Goal: Communication & Community: Answer question/provide support

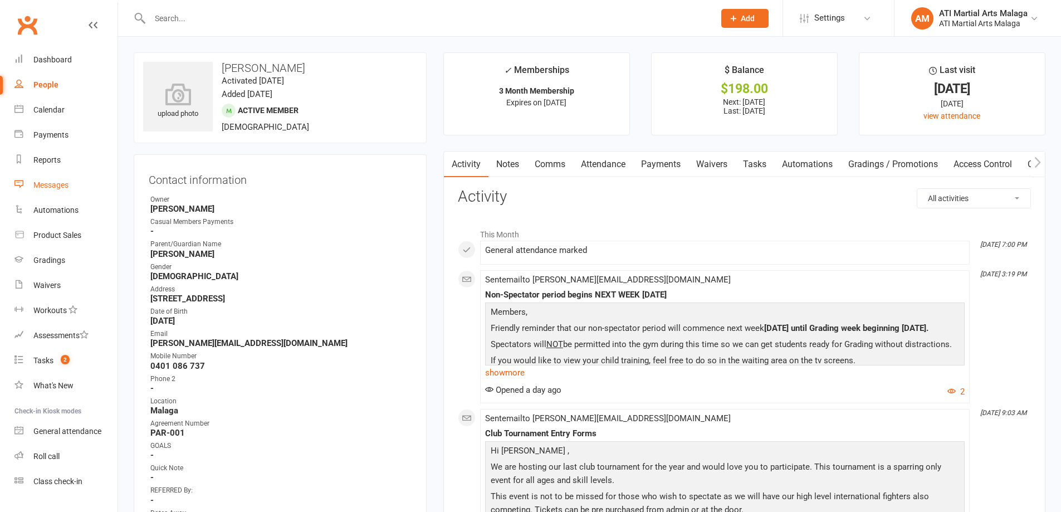
click at [59, 186] on div "Messages" at bounding box center [50, 184] width 35 height 9
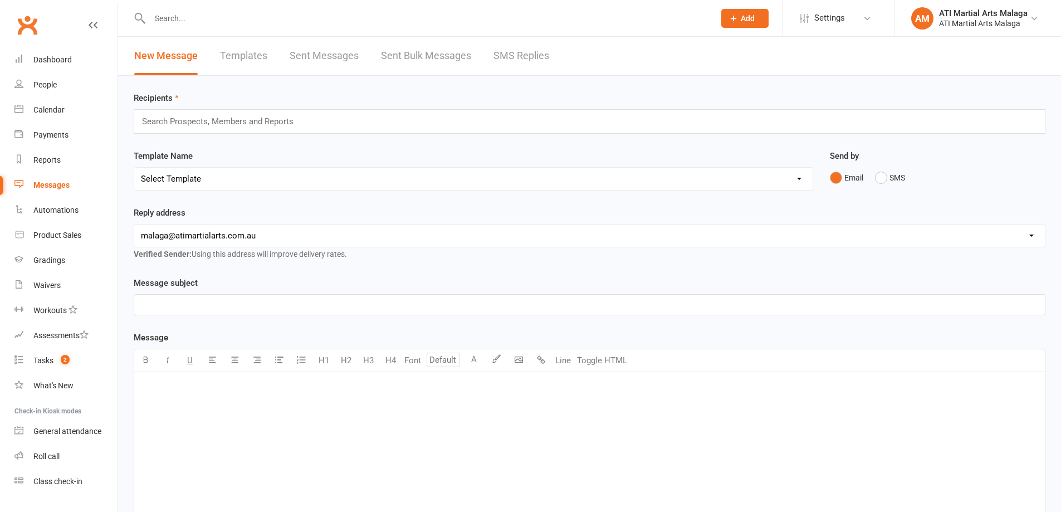
click at [514, 56] on link "SMS Replies" at bounding box center [521, 56] width 56 height 38
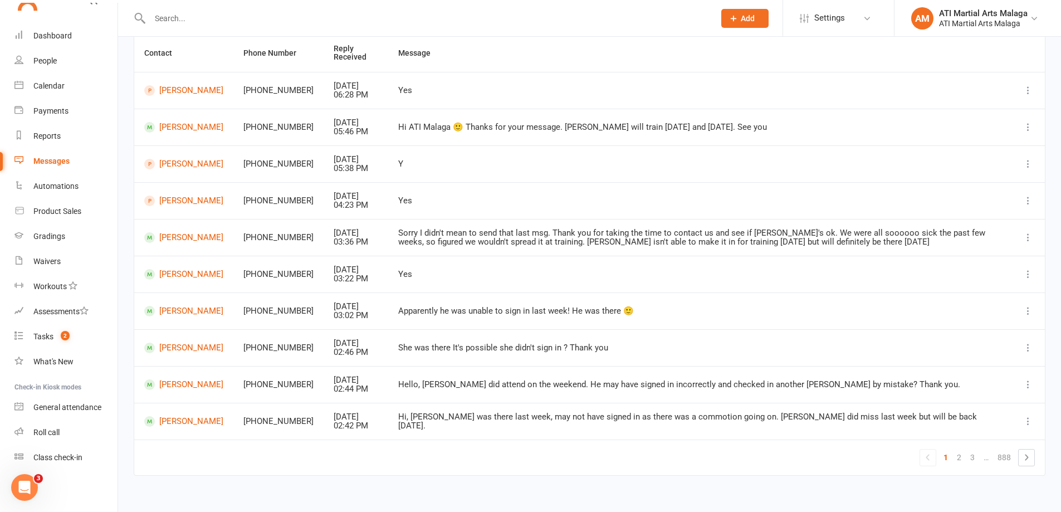
scroll to position [121, 0]
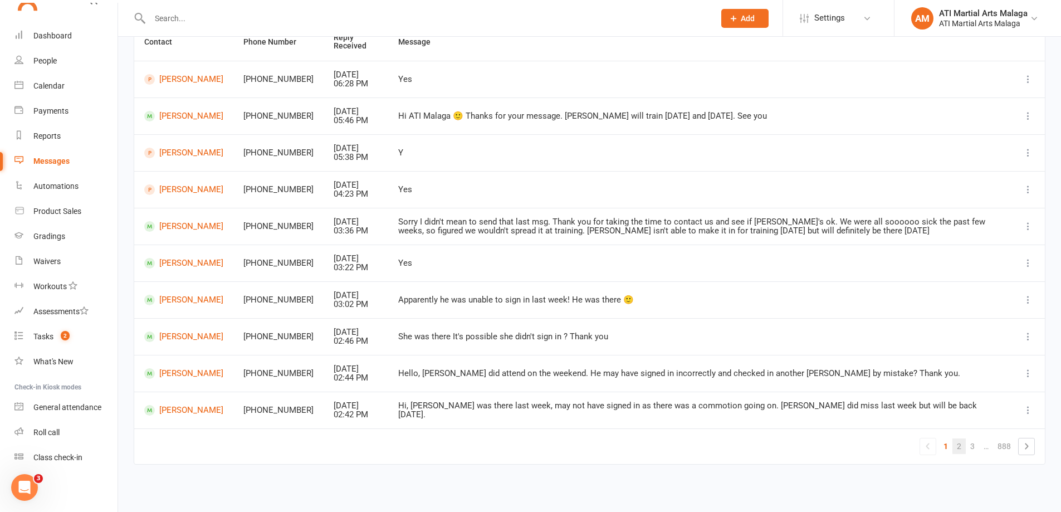
click at [960, 442] on link "2" at bounding box center [958, 446] width 13 height 16
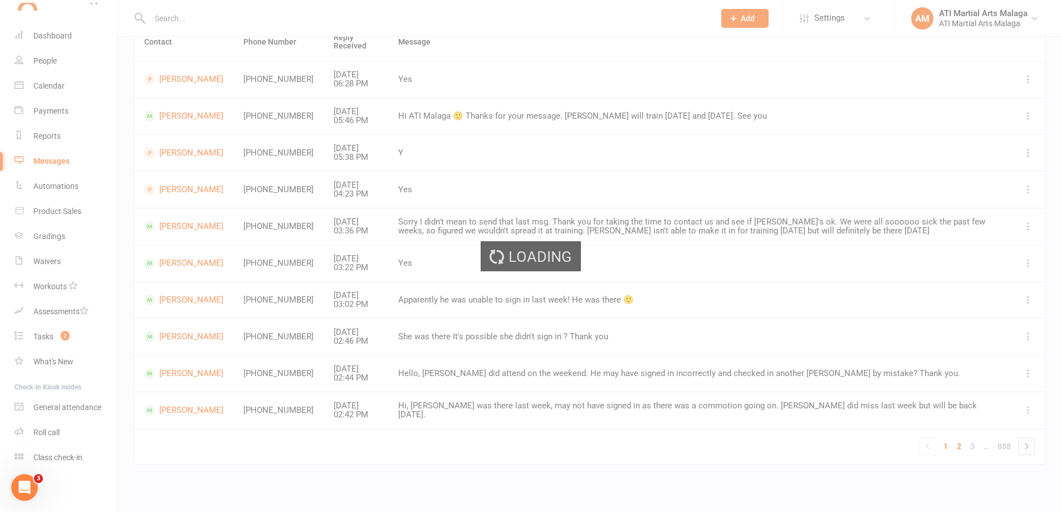
scroll to position [113, 0]
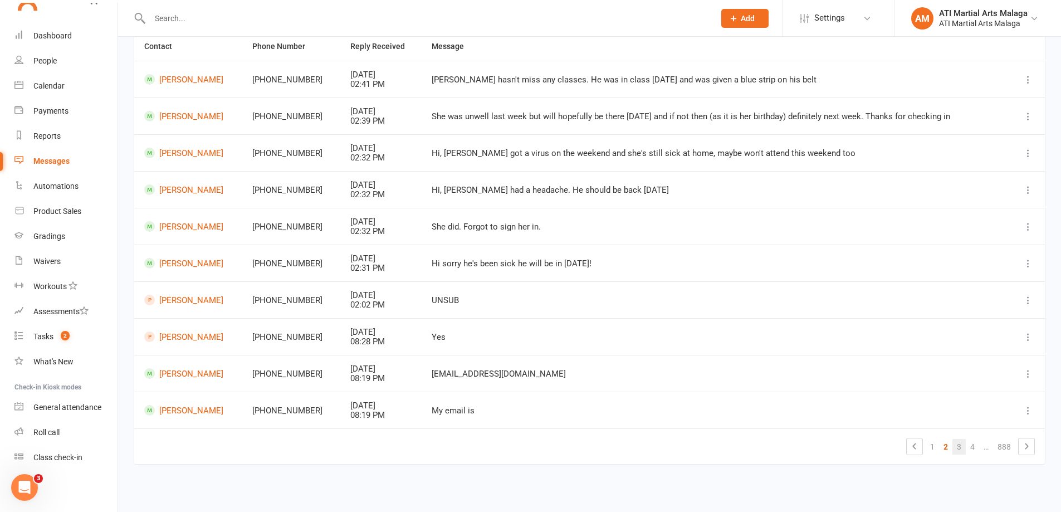
click at [965, 442] on link "3" at bounding box center [958, 447] width 13 height 16
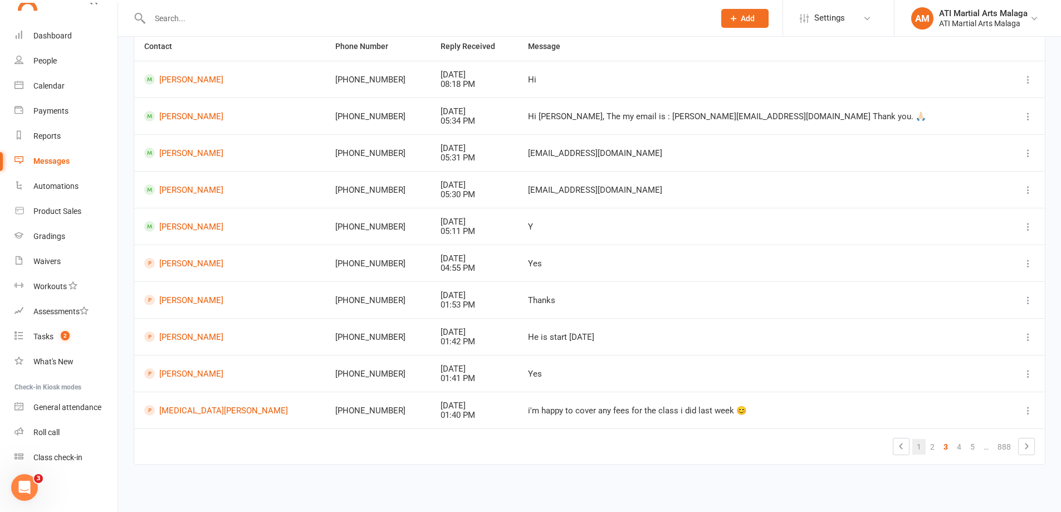
click at [922, 448] on link "1" at bounding box center [918, 447] width 13 height 16
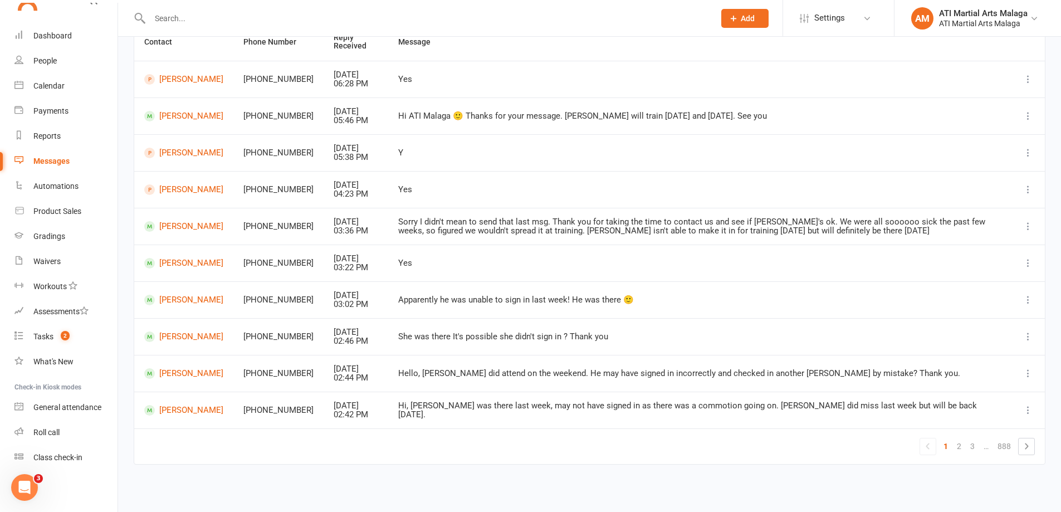
scroll to position [0, 0]
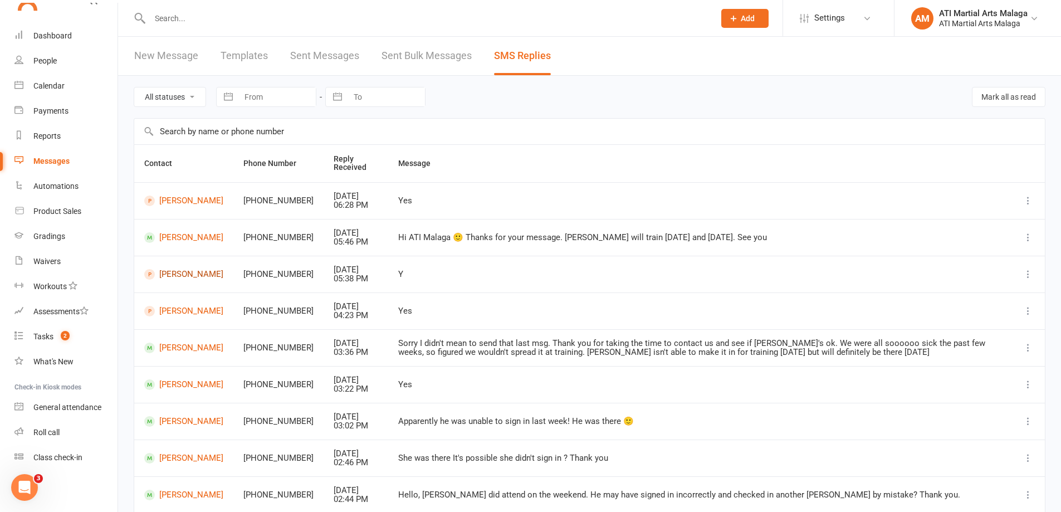
click at [207, 273] on link "[PERSON_NAME]" at bounding box center [183, 274] width 79 height 11
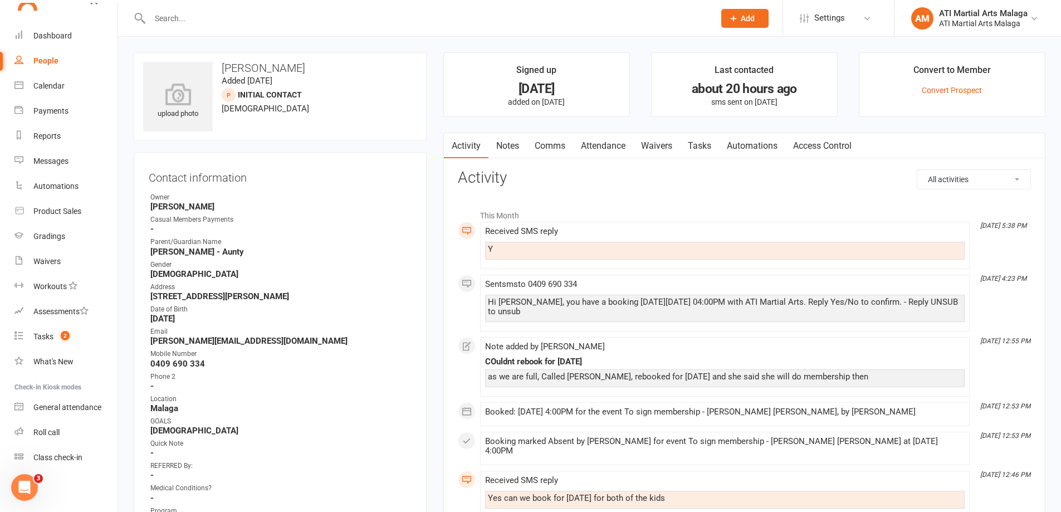
click at [500, 137] on link "Notes" at bounding box center [507, 146] width 38 height 26
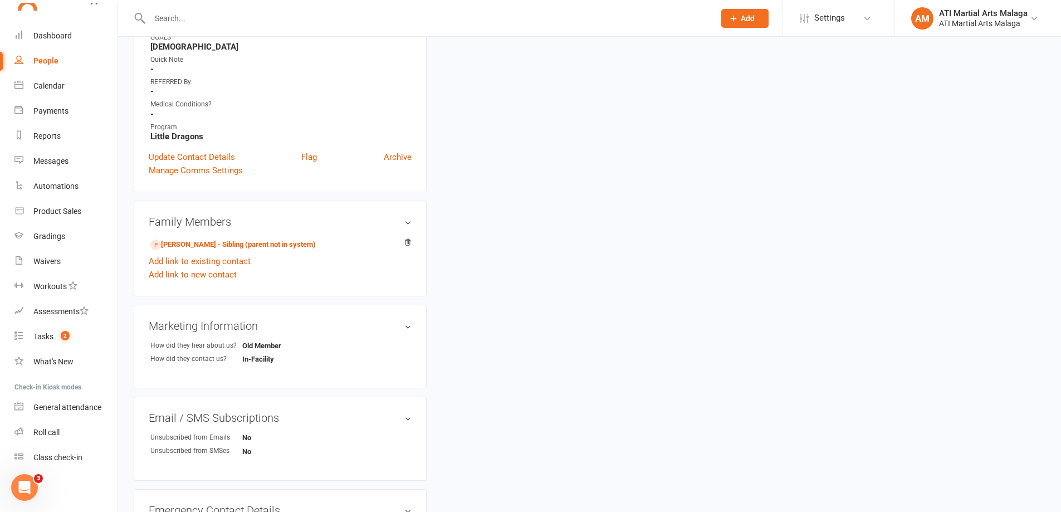
scroll to position [390, 0]
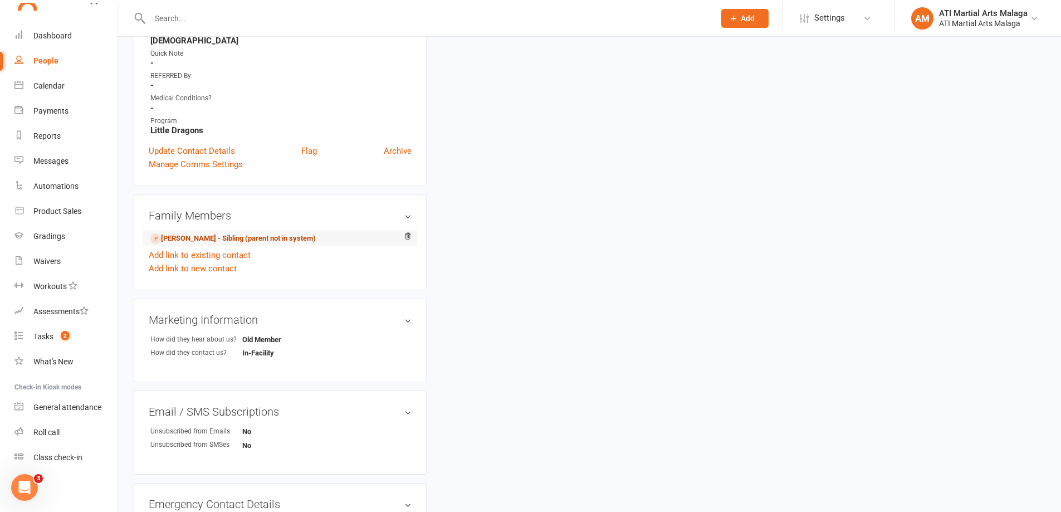
click at [275, 233] on link "[PERSON_NAME] - Sibling (parent not in system)" at bounding box center [232, 239] width 165 height 12
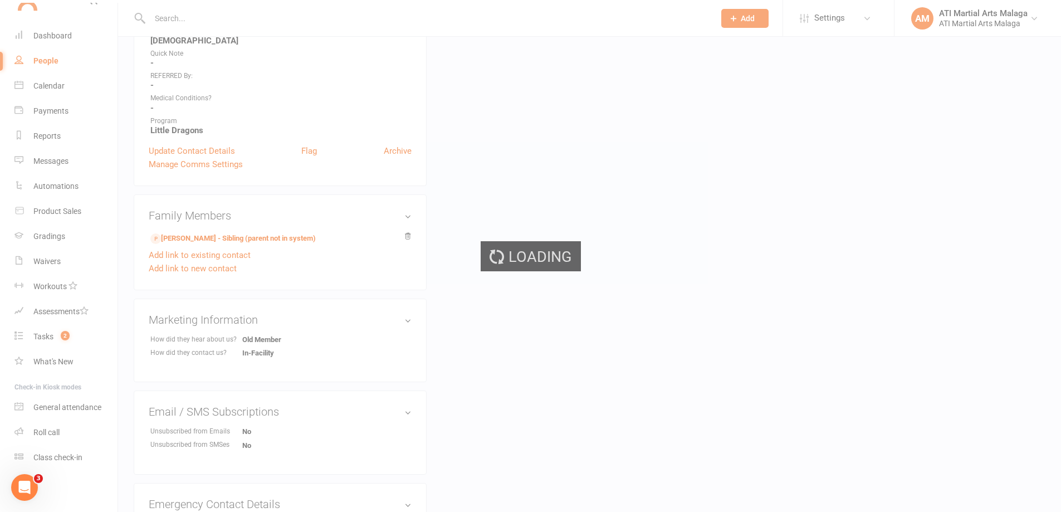
click at [287, 242] on div "Loading" at bounding box center [530, 256] width 1061 height 512
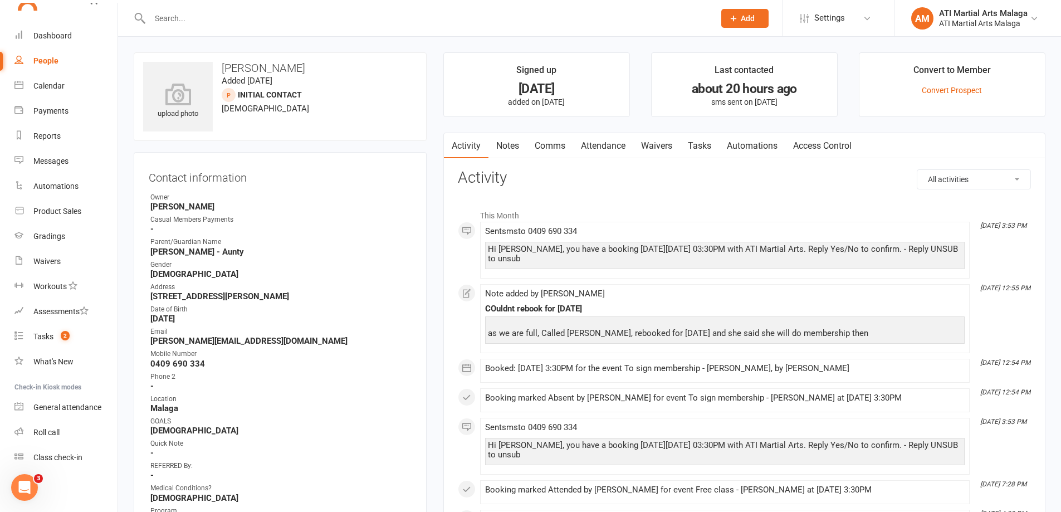
scroll to position [56, 0]
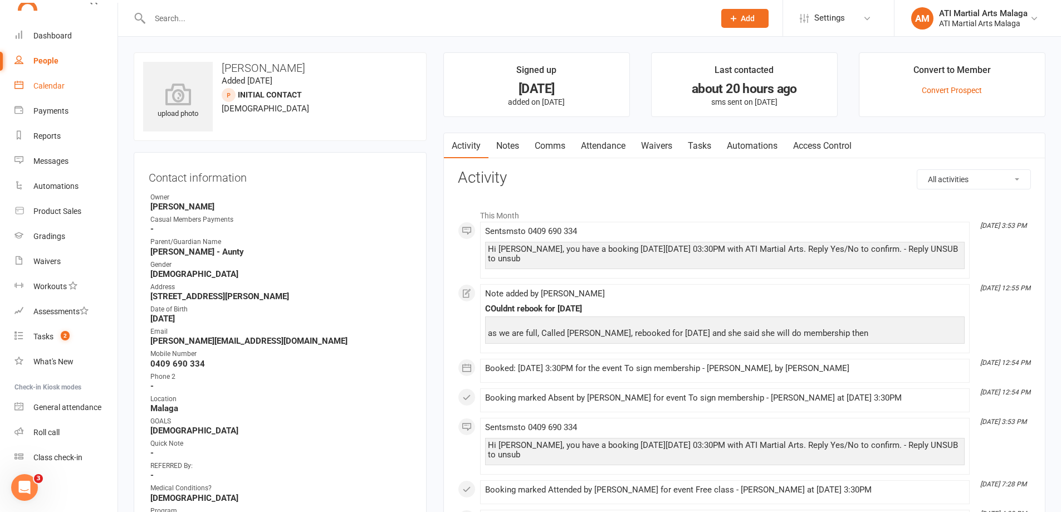
click at [52, 91] on link "Calendar" at bounding box center [65, 86] width 103 height 25
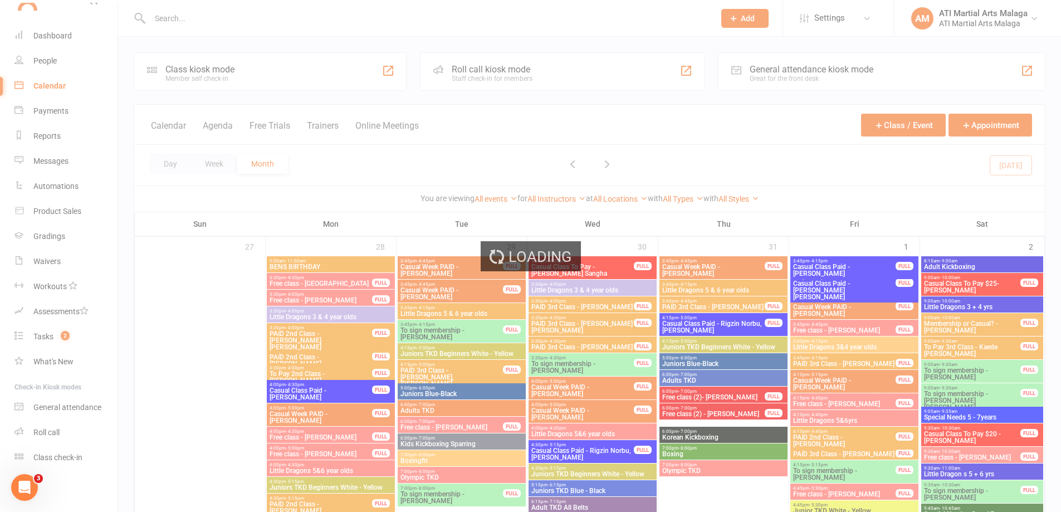
click at [223, 125] on div "Loading" at bounding box center [530, 256] width 1061 height 512
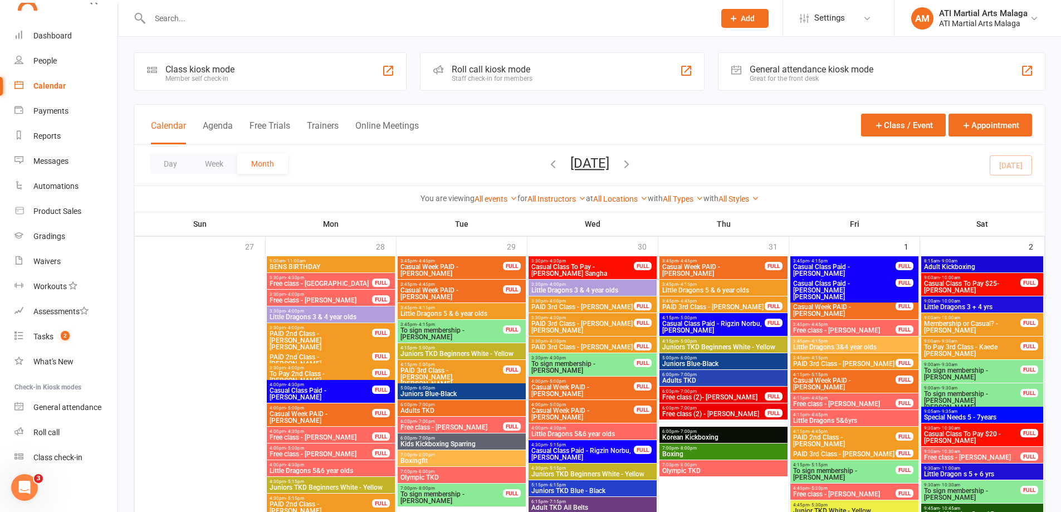
click at [210, 117] on div "Calendar Agenda Free Trials Trainers Online Meetings Class / Event Appointment" at bounding box center [589, 125] width 911 height 40
click at [227, 126] on button "Agenda" at bounding box center [218, 132] width 30 height 24
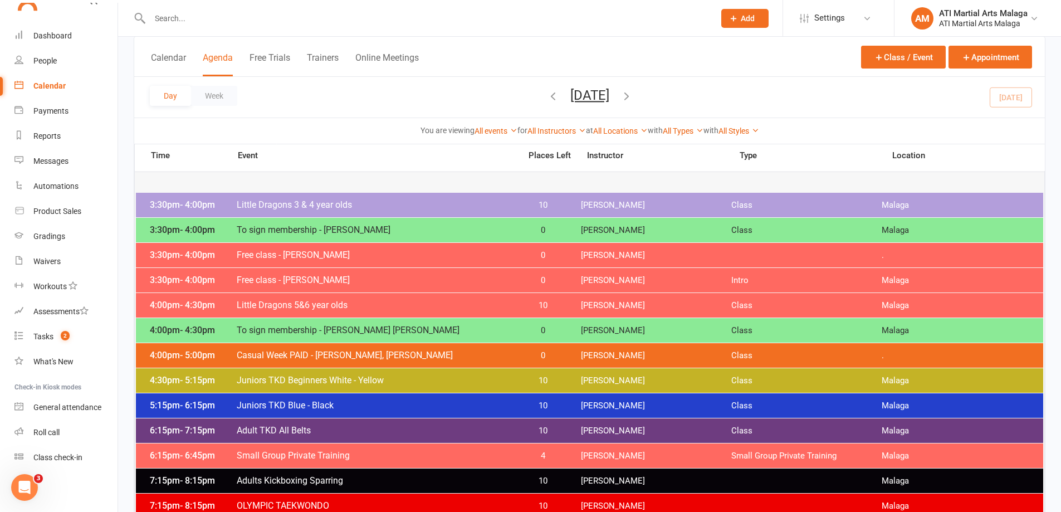
scroll to position [111, 0]
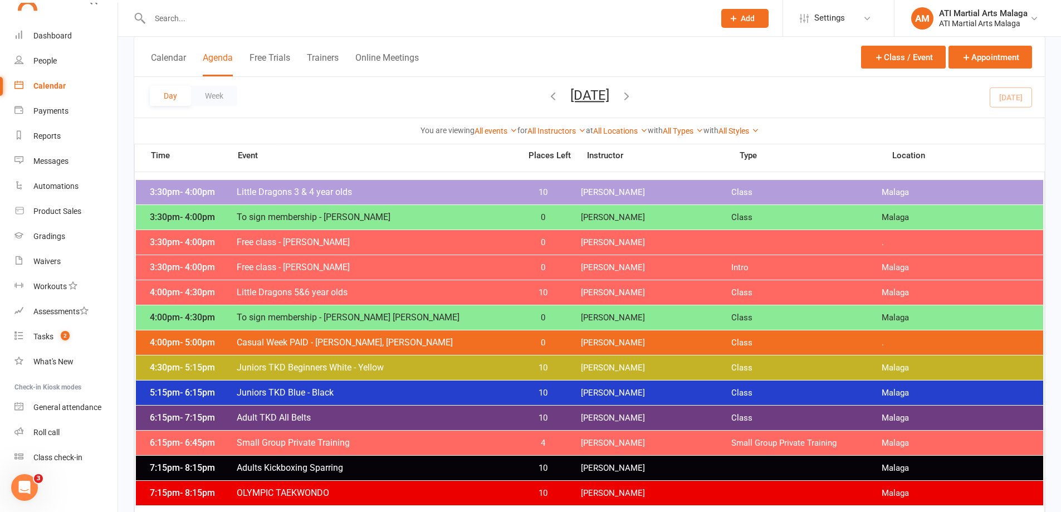
drag, startPoint x: 332, startPoint y: 239, endPoint x: 367, endPoint y: 153, distance: 92.7
click at [367, 153] on span "Event" at bounding box center [379, 155] width 284 height 11
click at [328, 241] on span "Free class - [PERSON_NAME]" at bounding box center [375, 242] width 278 height 11
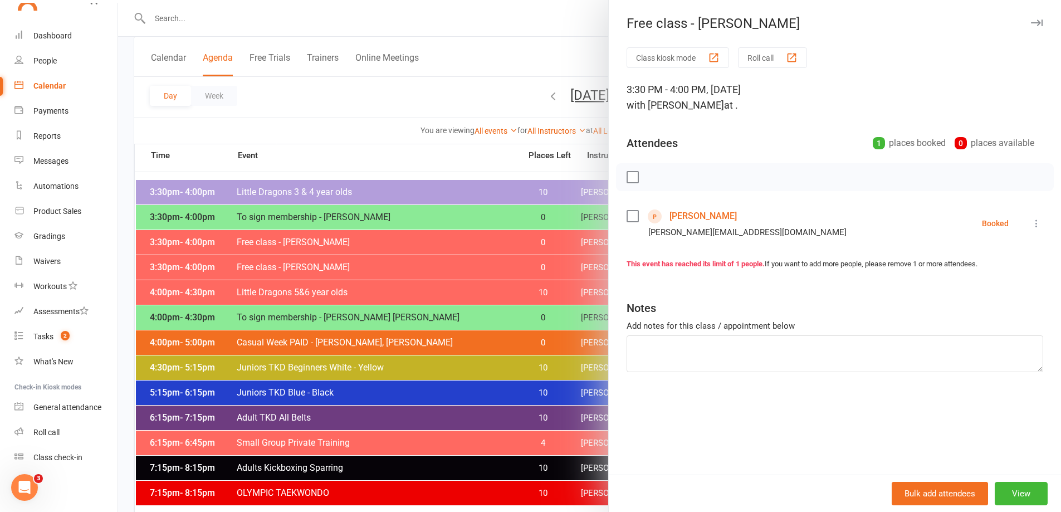
click at [324, 271] on div at bounding box center [589, 256] width 943 height 512
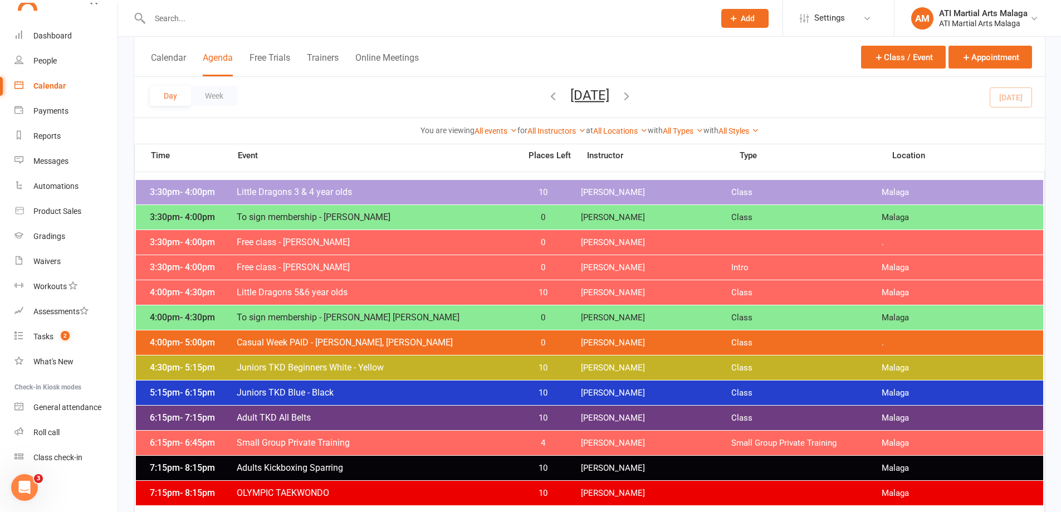
click at [327, 265] on span "Free class - [PERSON_NAME]" at bounding box center [375, 267] width 278 height 11
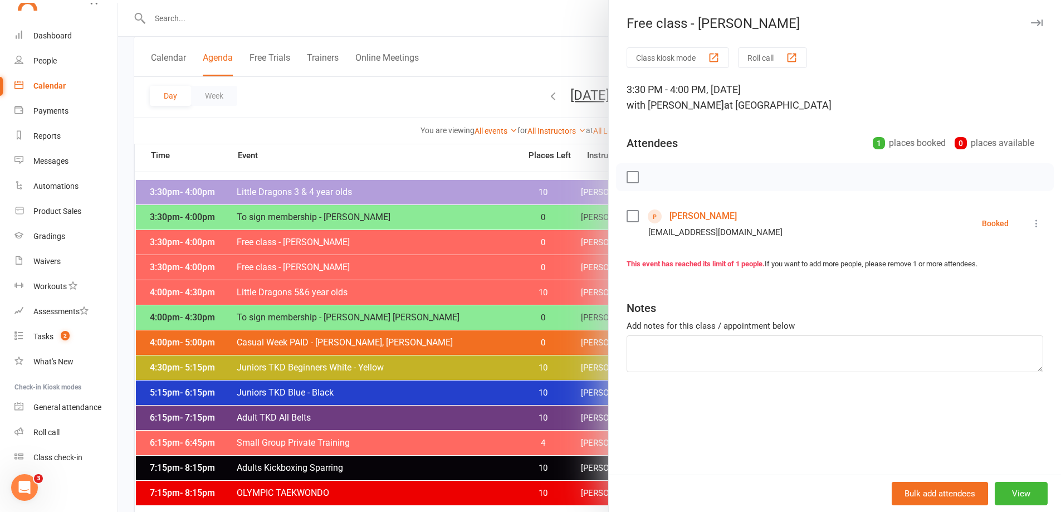
click at [126, 86] on div at bounding box center [589, 256] width 943 height 512
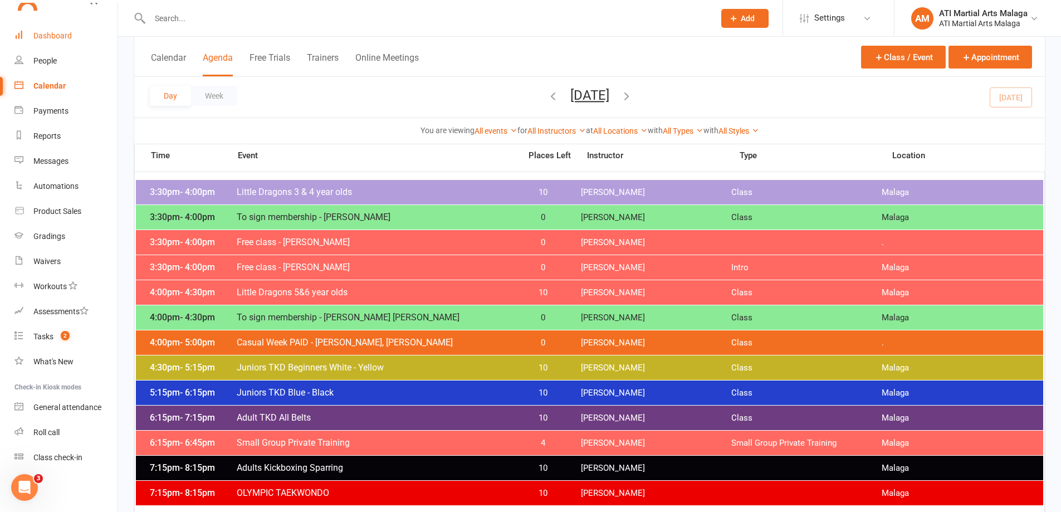
click at [74, 42] on link "Dashboard" at bounding box center [65, 35] width 103 height 25
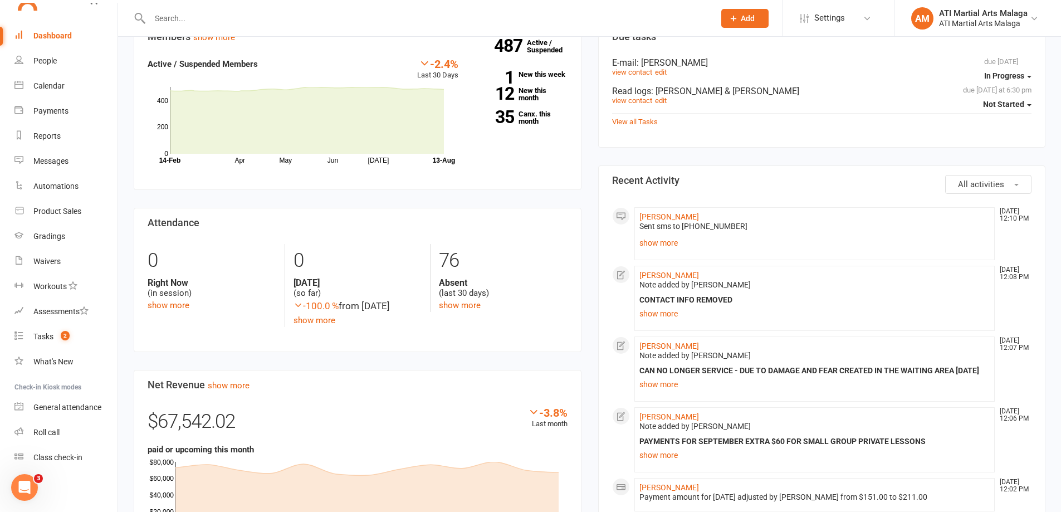
scroll to position [390, 0]
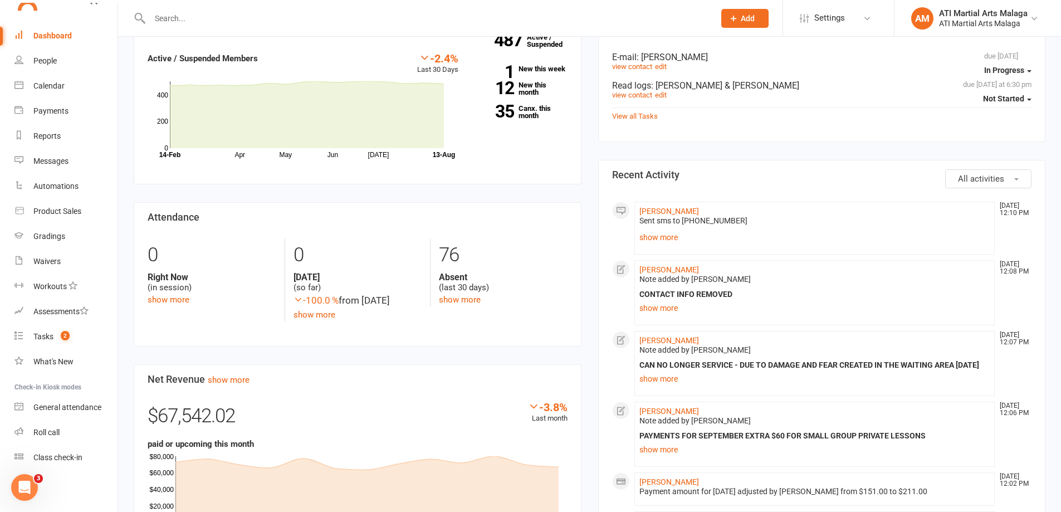
click at [586, 157] on div "Members show more -2.4% Last 30 Days Active / Suspended Members Apr May Jun [DA…" at bounding box center [357, 396] width 465 height 760
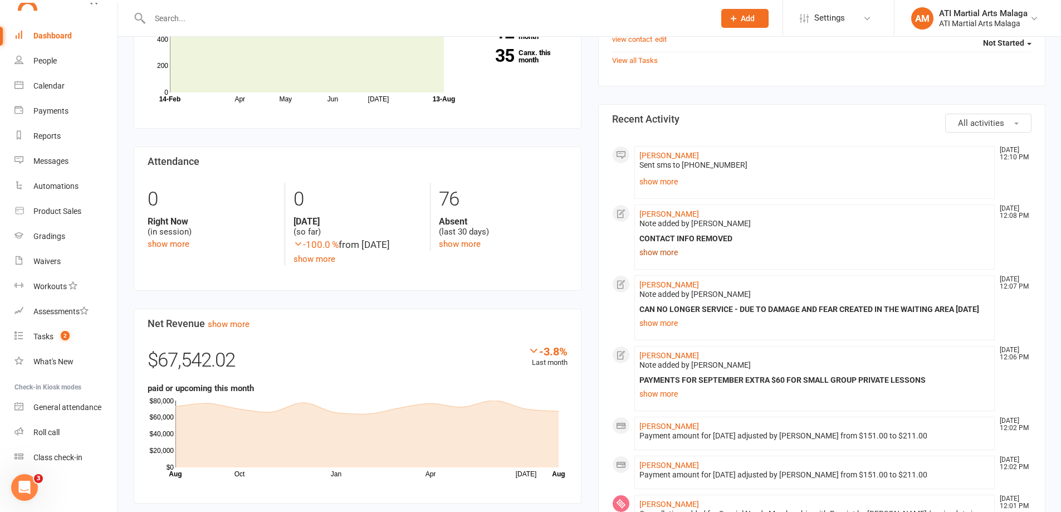
click at [673, 251] on link "show more" at bounding box center [814, 253] width 351 height 16
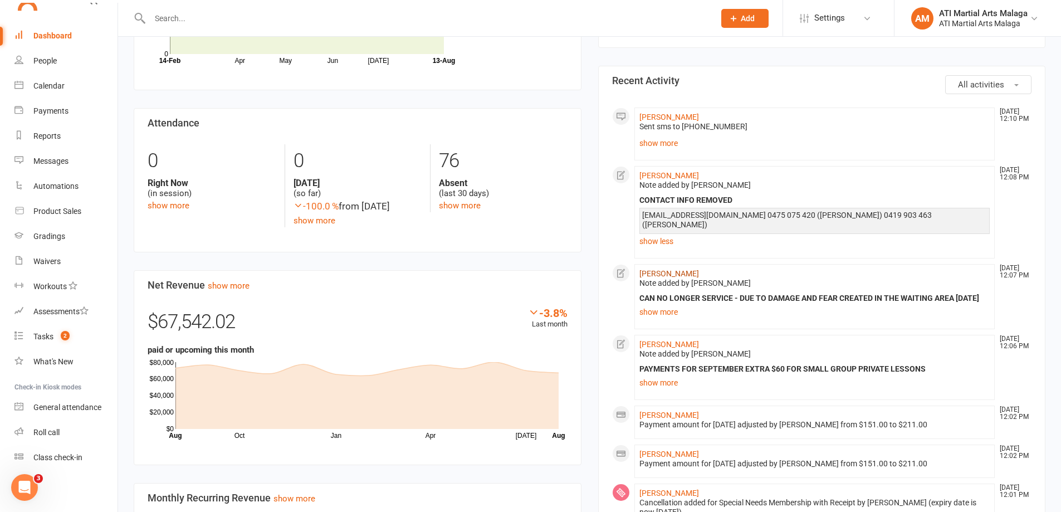
scroll to position [501, 0]
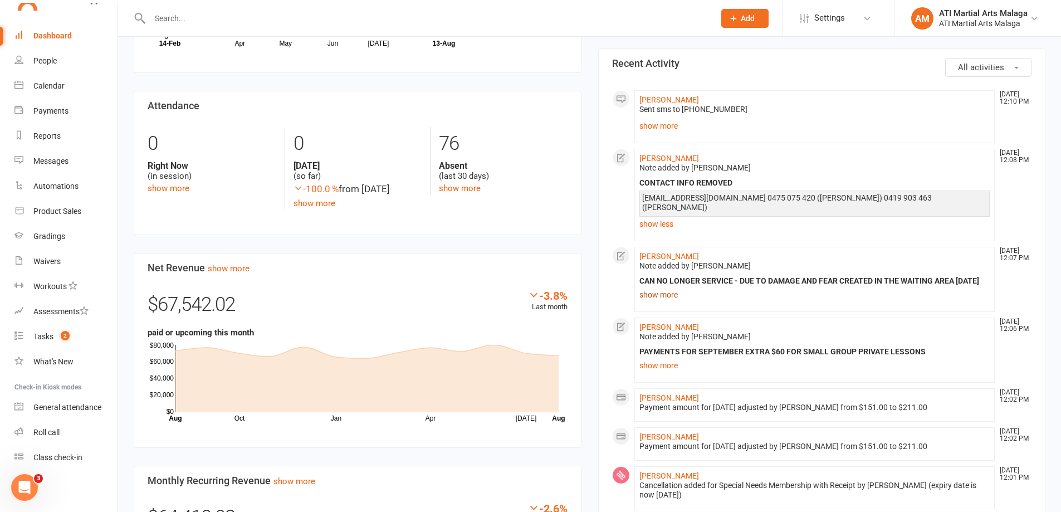
click at [641, 297] on link "show more" at bounding box center [814, 295] width 351 height 16
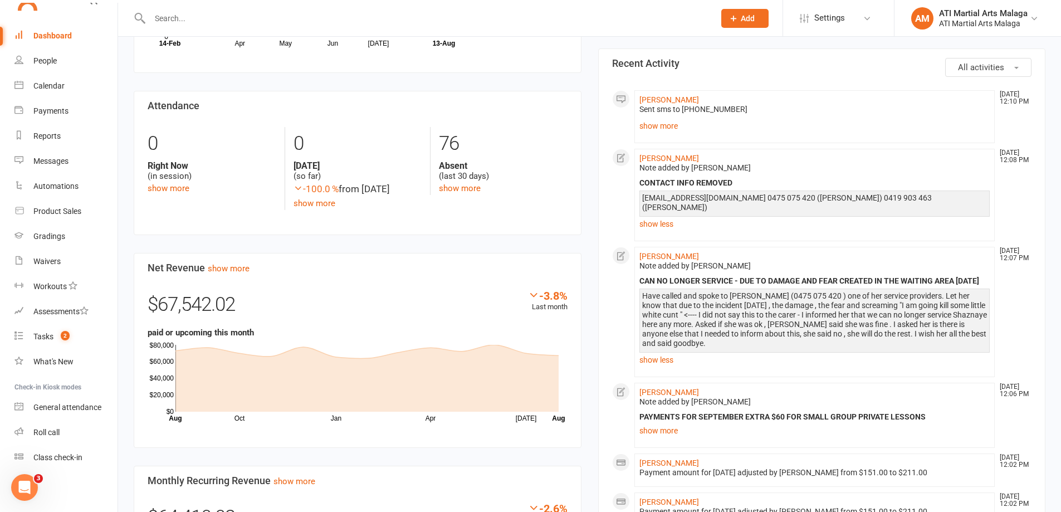
click at [586, 257] on div "Members show more -2.4% Last 30 Days Active / Suspended Members Apr May Jun [DA…" at bounding box center [357, 285] width 465 height 760
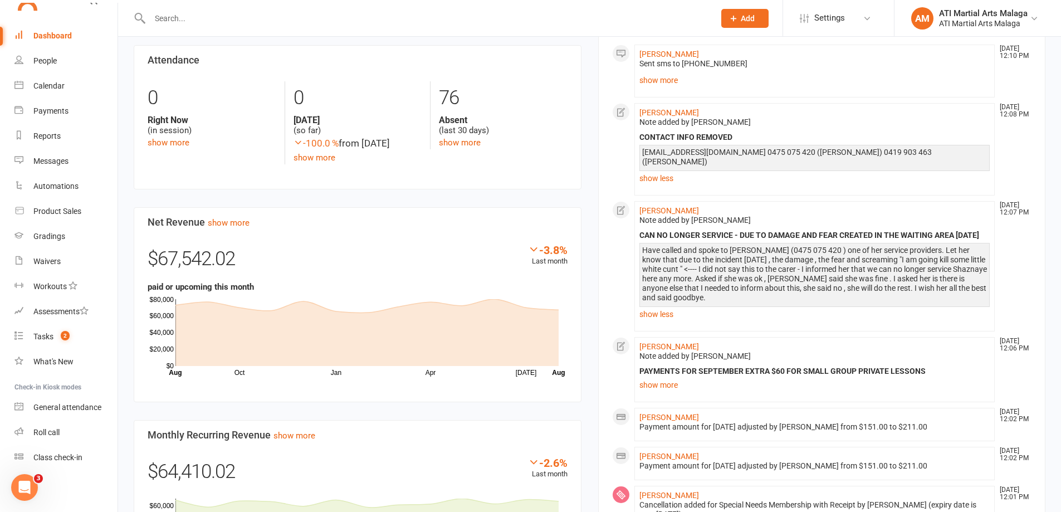
scroll to position [557, 0]
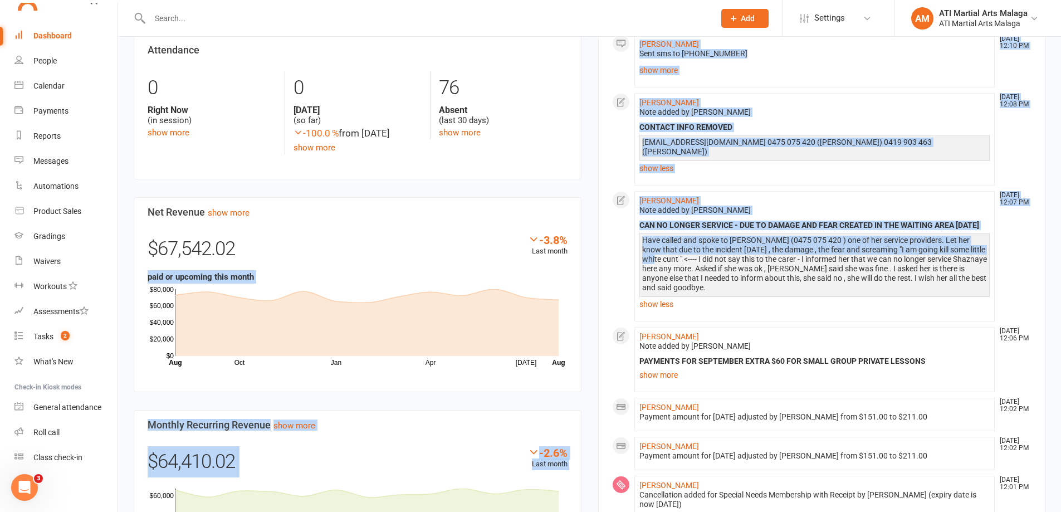
click at [589, 257] on div "Members show more -2.4% Last 30 Days Active / Suspended Members Apr May Jun [DA…" at bounding box center [589, 500] width 928 height 1303
click at [586, 260] on div "Members show more -2.4% Last 30 Days Active / Suspended Members Apr May Jun [DA…" at bounding box center [357, 229] width 465 height 760
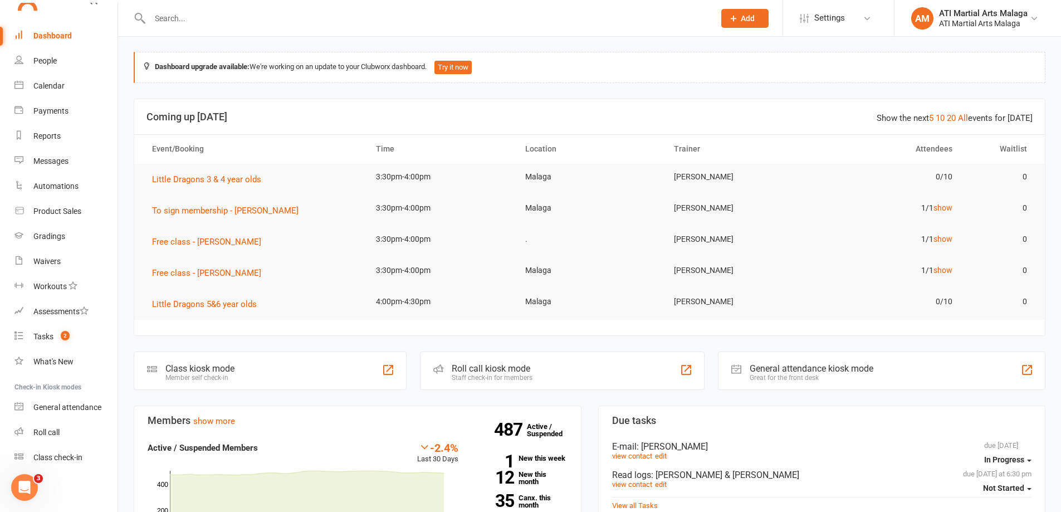
scroll to position [0, 0]
click at [55, 159] on div "Messages" at bounding box center [50, 161] width 35 height 9
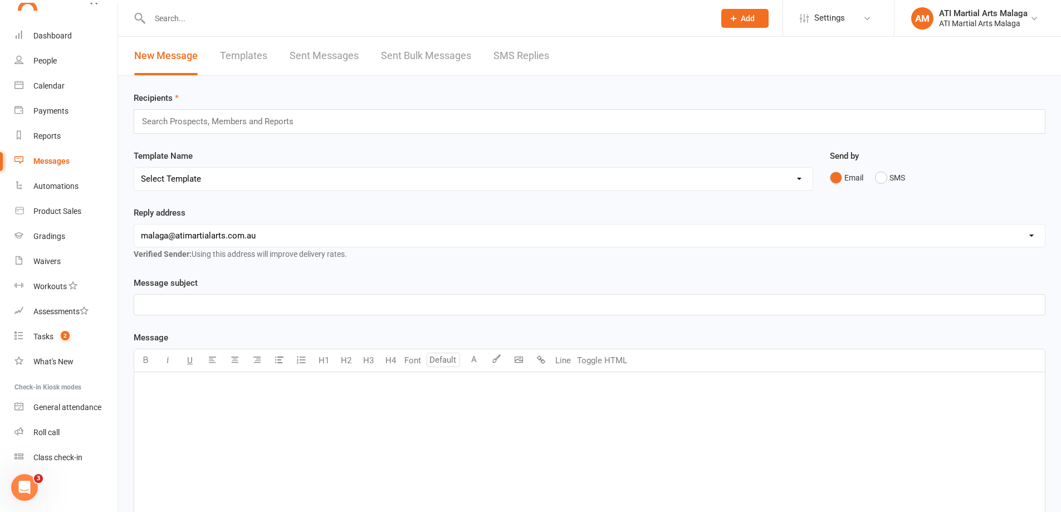
click at [534, 58] on link "SMS Replies" at bounding box center [521, 56] width 56 height 38
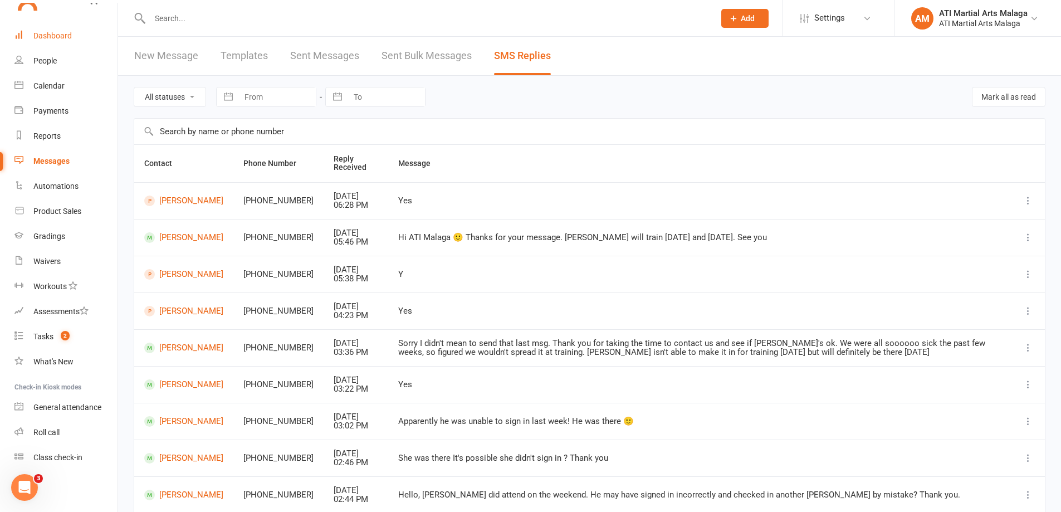
click at [80, 40] on link "Dashboard" at bounding box center [65, 35] width 103 height 25
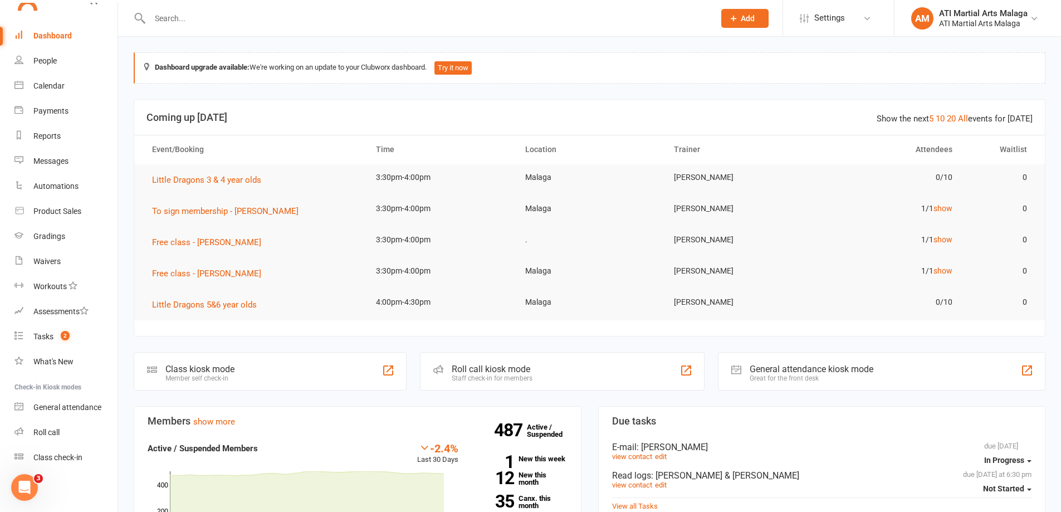
scroll to position [278, 0]
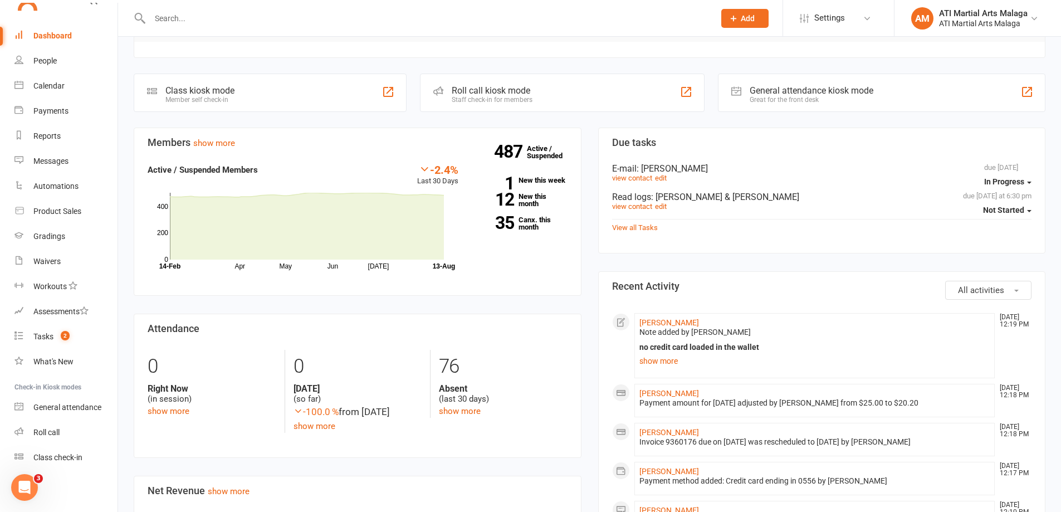
click at [589, 138] on div "Members show more -2.4% Last 30 Days Active / Suspended Members Apr May Jun [DA…" at bounding box center [357, 508] width 465 height 760
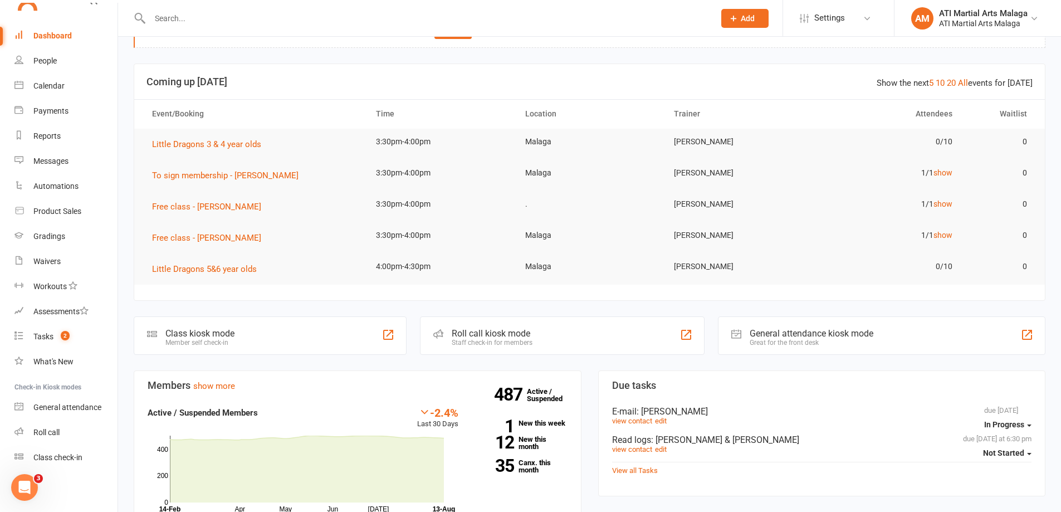
scroll to position [0, 0]
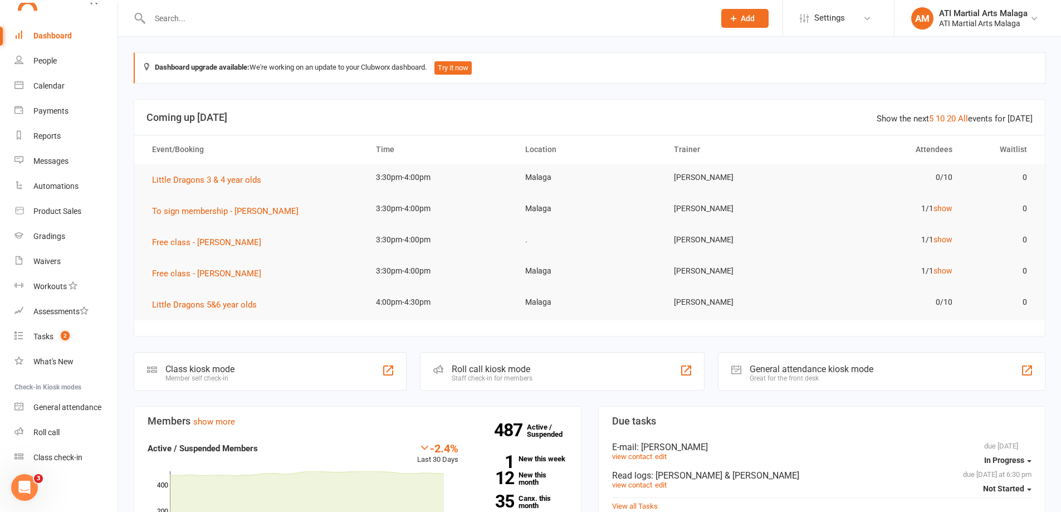
click at [362, 15] on input "text" at bounding box center [426, 19] width 560 height 16
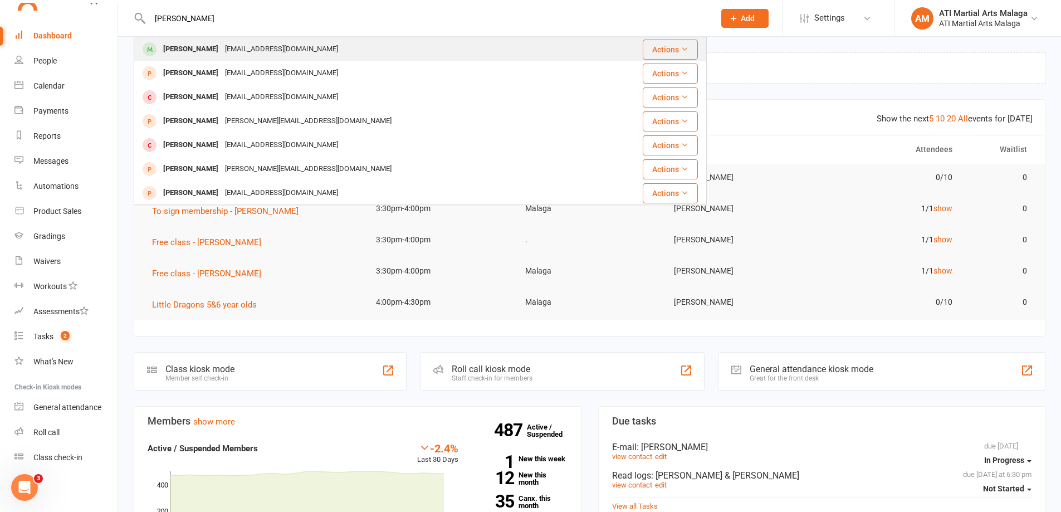
type input "[PERSON_NAME]"
click at [255, 47] on div "[EMAIL_ADDRESS][DOMAIN_NAME]" at bounding box center [282, 49] width 120 height 16
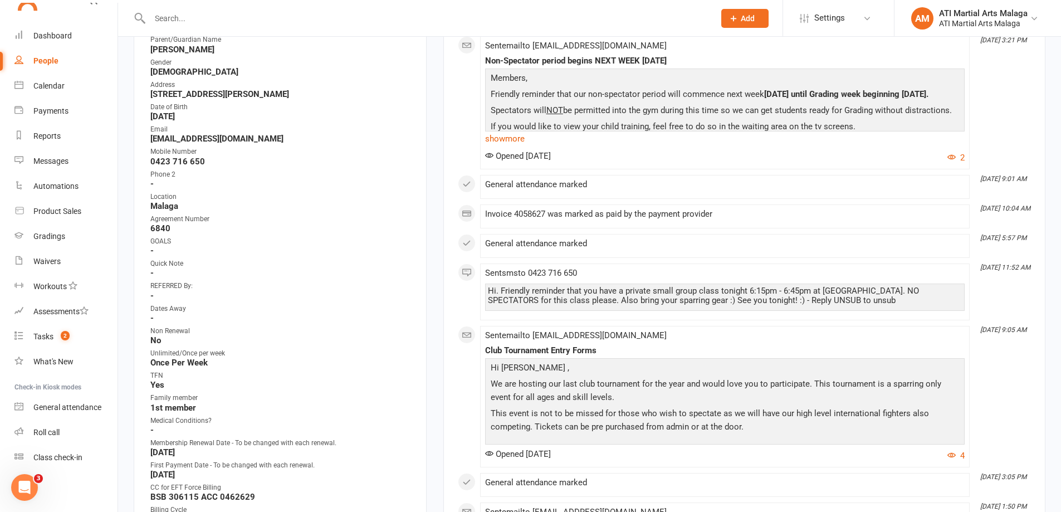
scroll to position [223, 0]
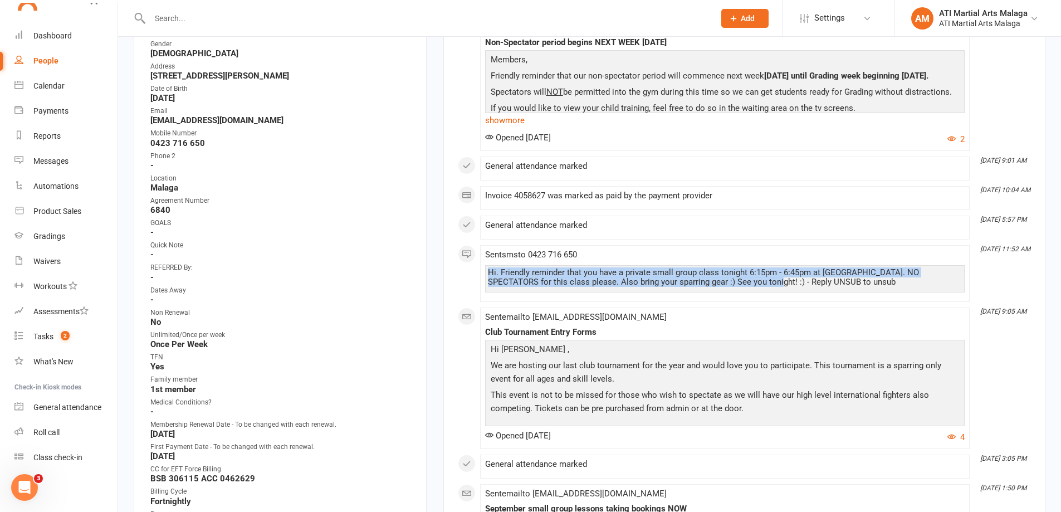
drag, startPoint x: 486, startPoint y: 271, endPoint x: 719, endPoint y: 282, distance: 233.6
click at [719, 282] on div "Hi. Friendly reminder that you have a private small group class tonight 6:15pm …" at bounding box center [725, 278] width 480 height 27
copy div "Hi. Friendly reminder that you have a private small group class tonight 6:15pm …"
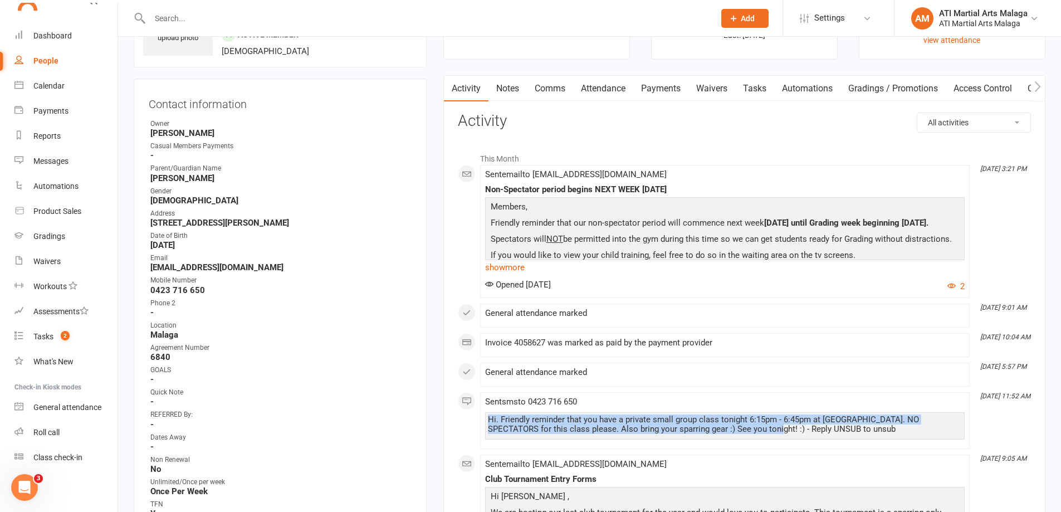
scroll to position [0, 0]
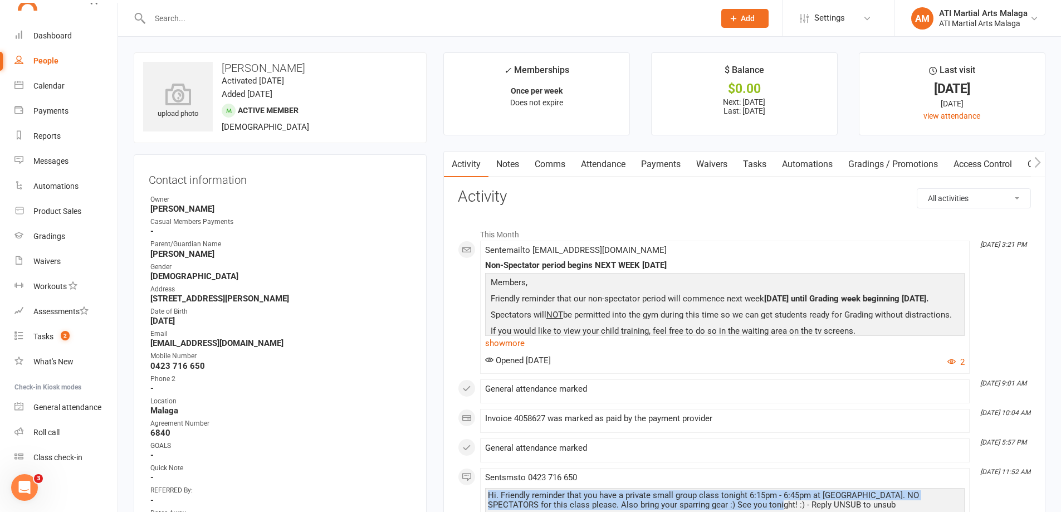
click at [546, 169] on link "Comms" at bounding box center [550, 165] width 46 height 26
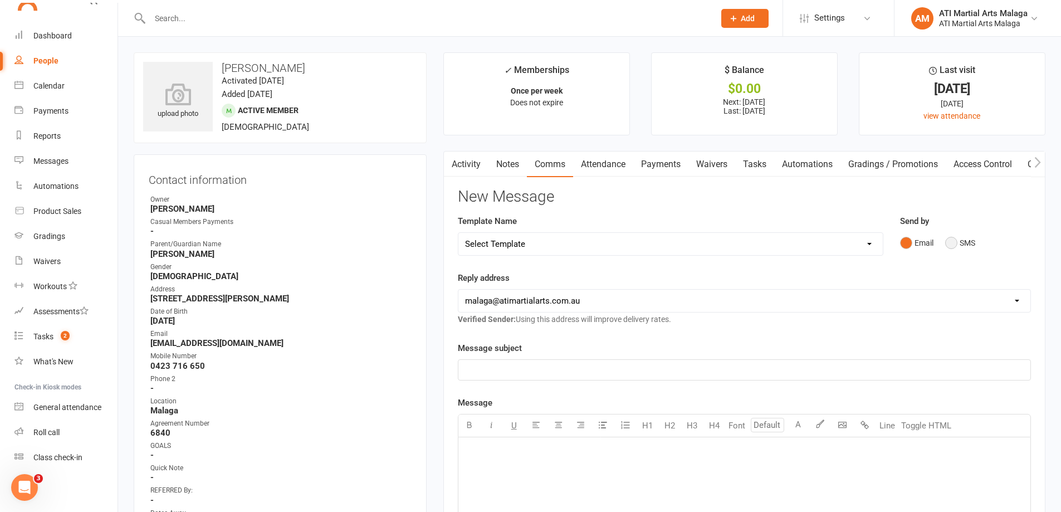
click at [956, 242] on button "SMS" at bounding box center [960, 242] width 30 height 21
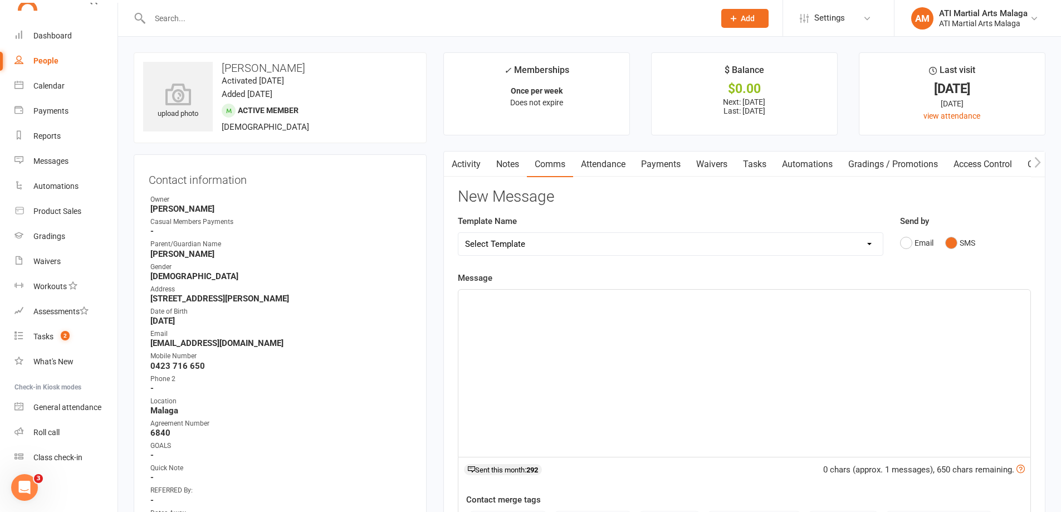
click at [919, 297] on p "﻿" at bounding box center [744, 299] width 559 height 13
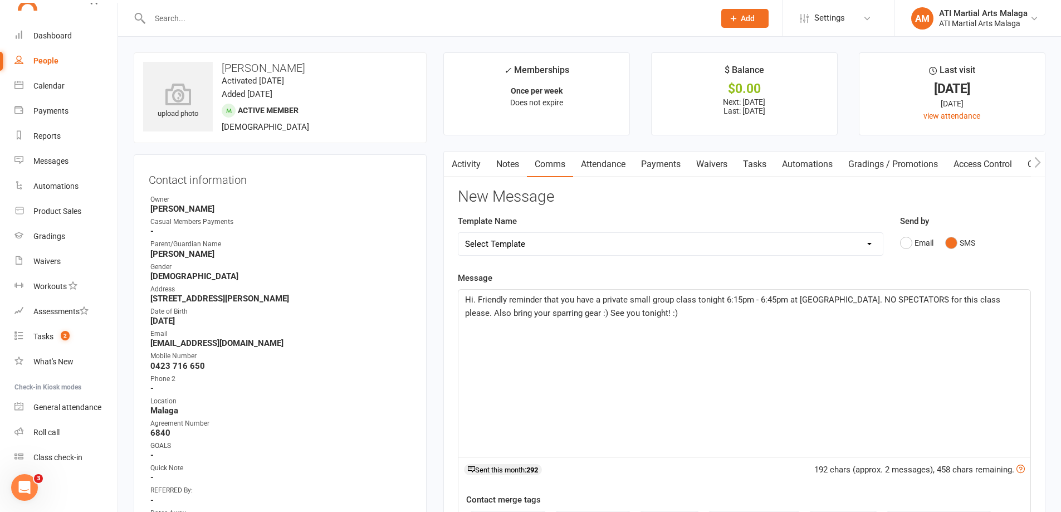
scroll to position [167, 0]
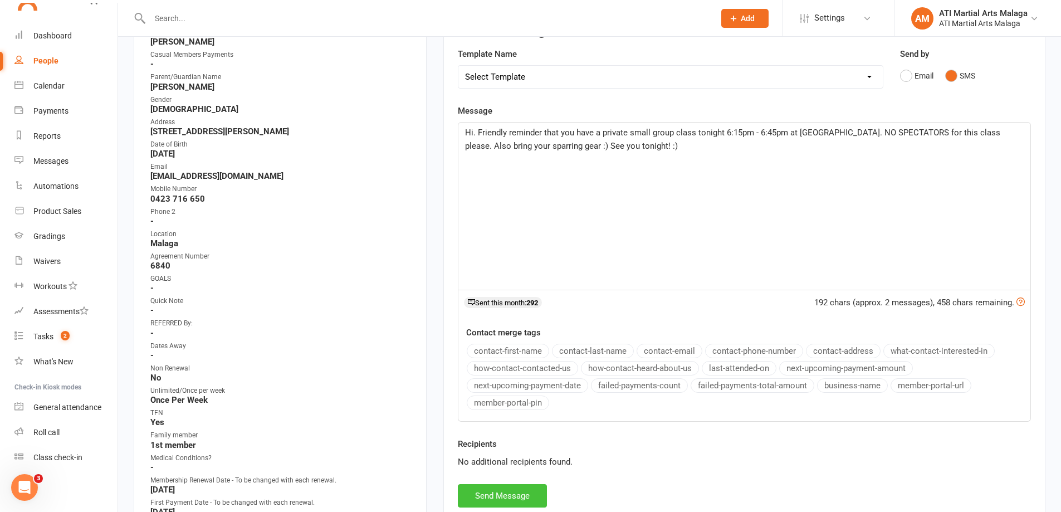
click at [524, 492] on button "Send Message" at bounding box center [502, 495] width 89 height 23
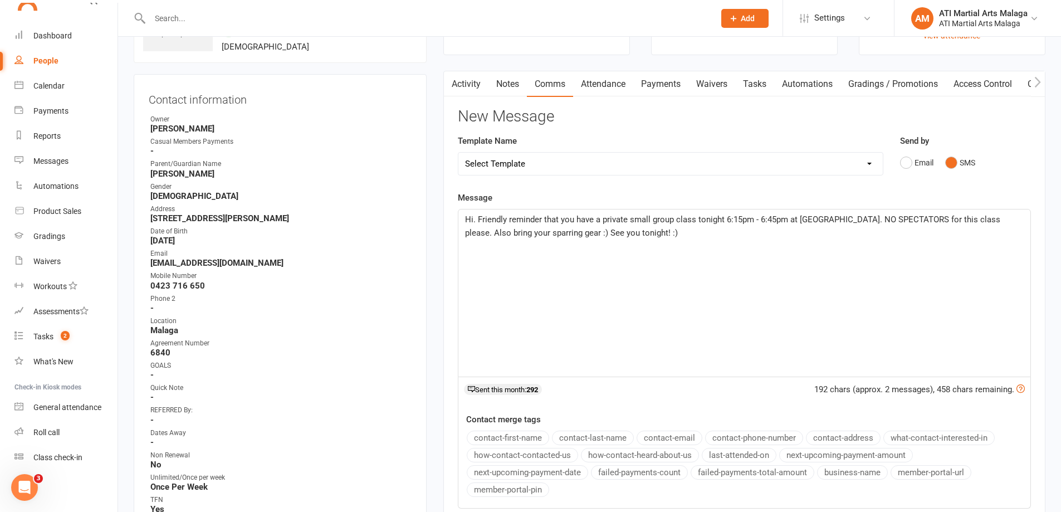
scroll to position [0, 0]
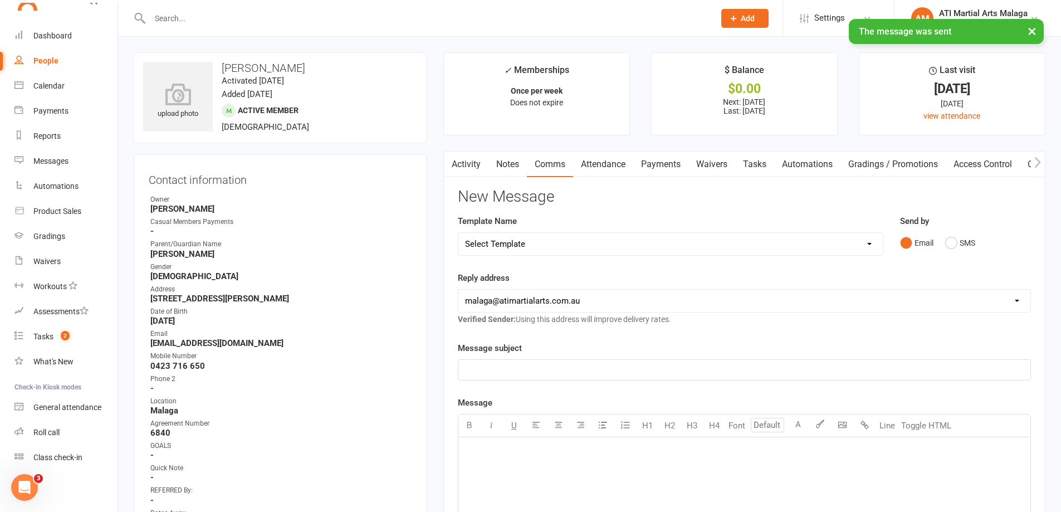
click at [300, 16] on input "text" at bounding box center [426, 19] width 560 height 16
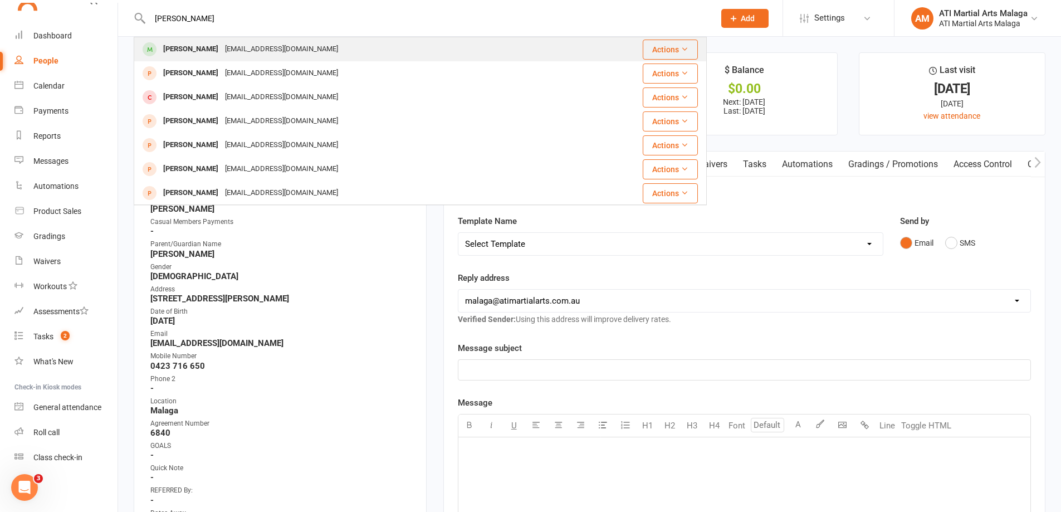
type input "[PERSON_NAME]"
click at [267, 40] on div "[PERSON_NAME] [PERSON_NAME][EMAIL_ADDRESS][DOMAIN_NAME]" at bounding box center [372, 49] width 475 height 23
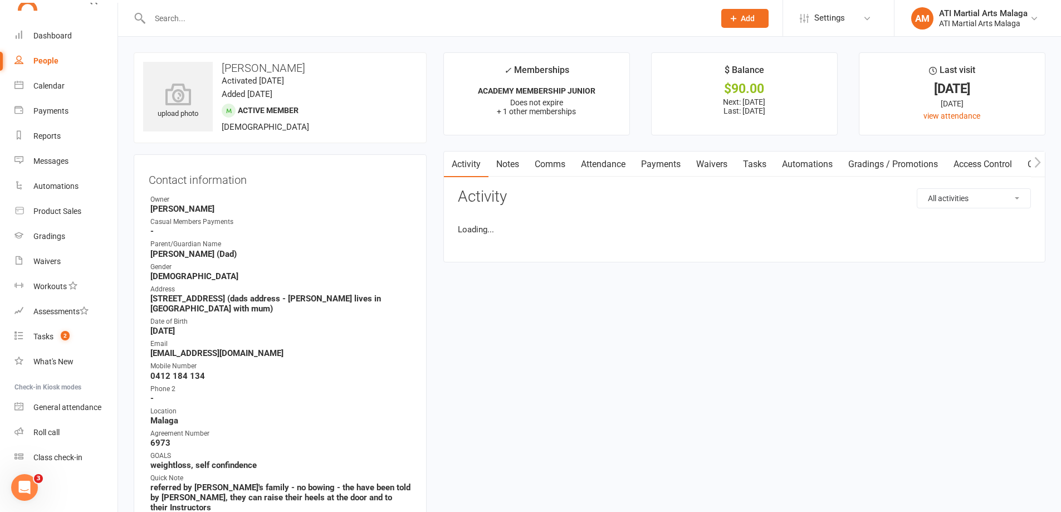
click at [545, 164] on link "Comms" at bounding box center [550, 165] width 46 height 26
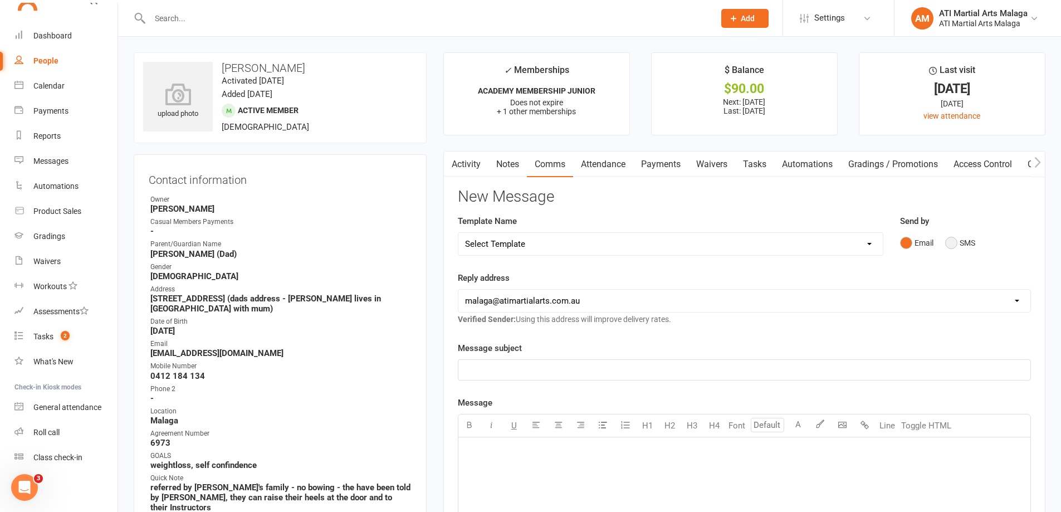
click at [960, 246] on button "SMS" at bounding box center [960, 242] width 30 height 21
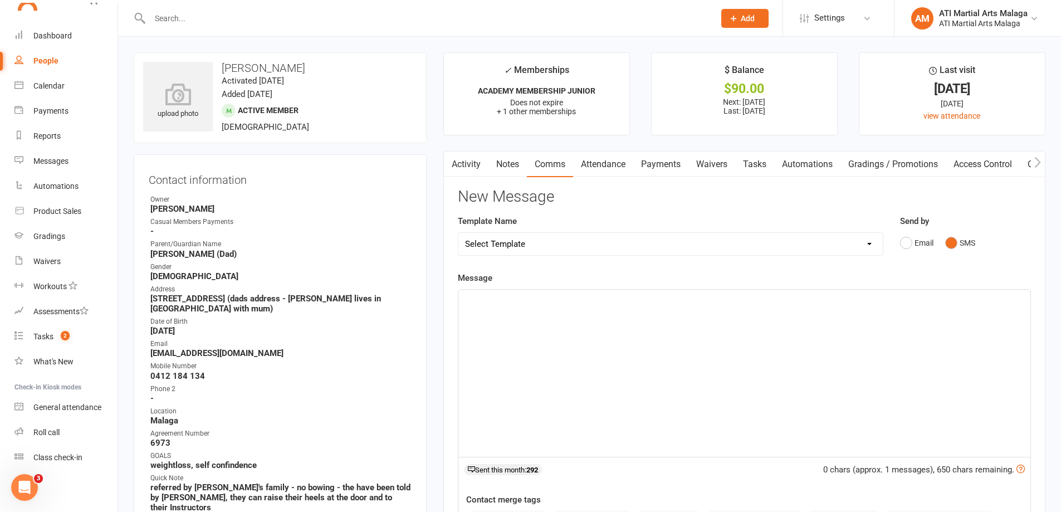
click at [908, 315] on div "﻿" at bounding box center [744, 373] width 572 height 167
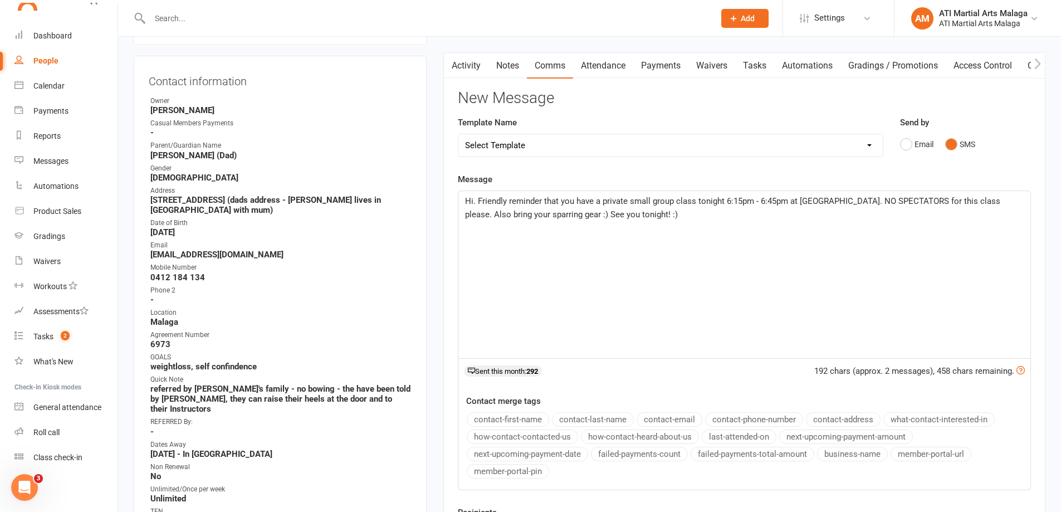
scroll to position [223, 0]
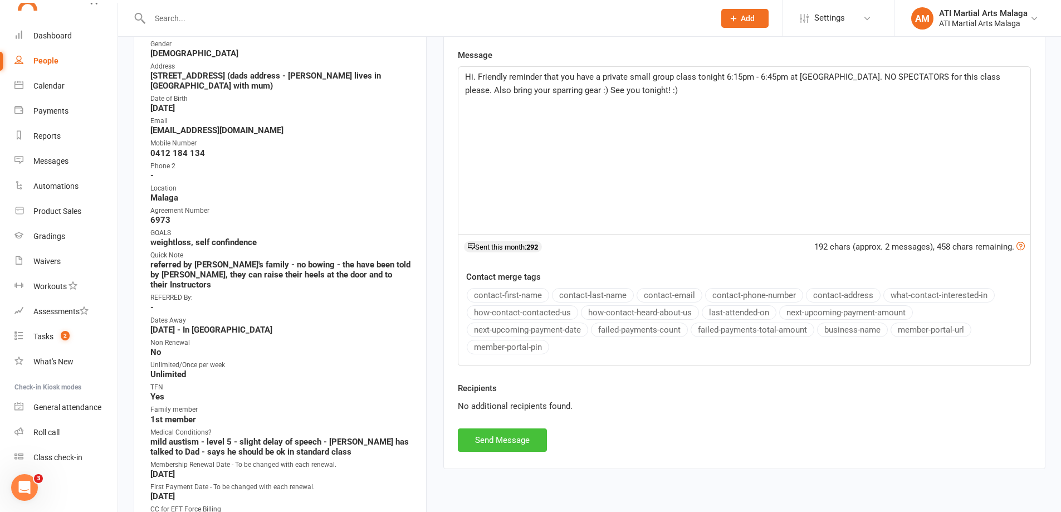
click at [487, 442] on button "Send Message" at bounding box center [502, 439] width 89 height 23
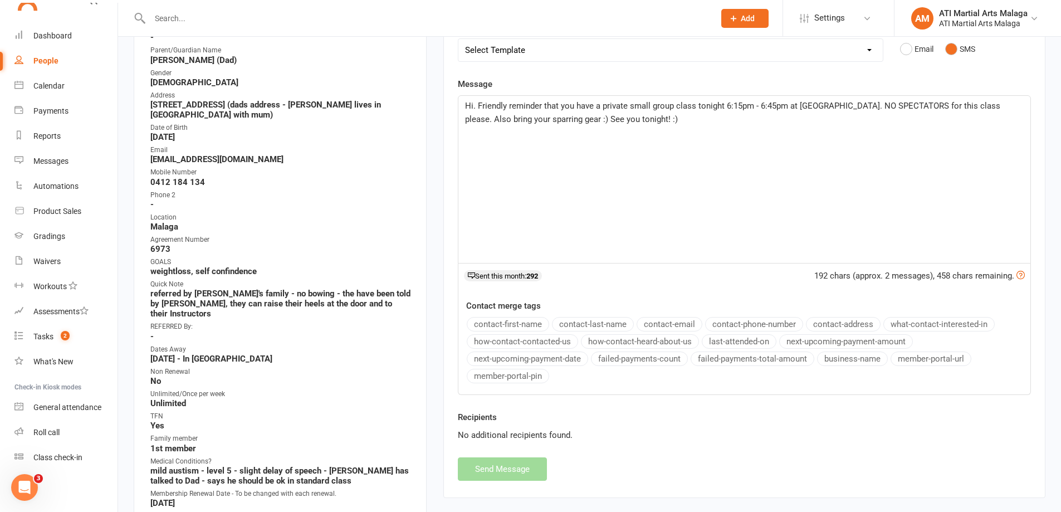
scroll to position [0, 0]
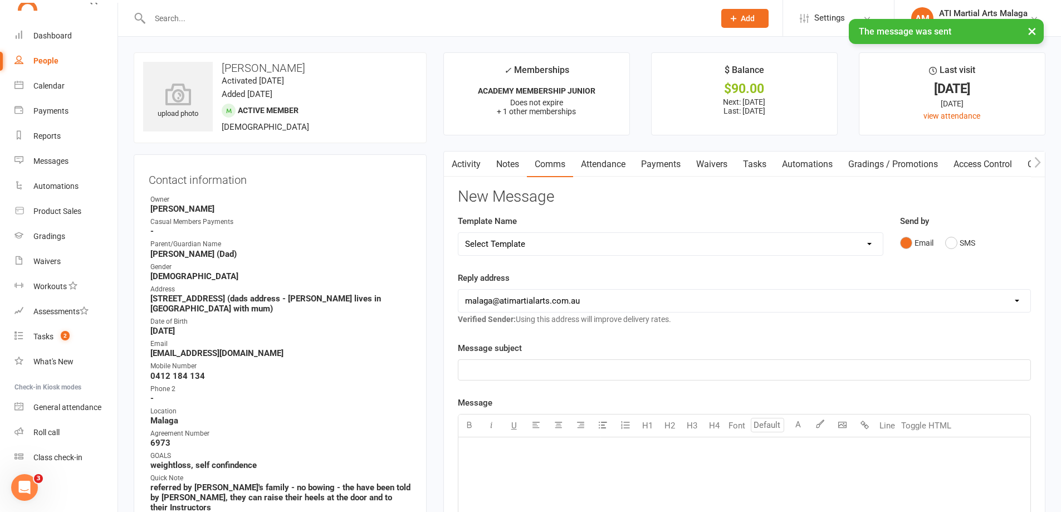
click at [321, 14] on input "text" at bounding box center [426, 19] width 560 height 16
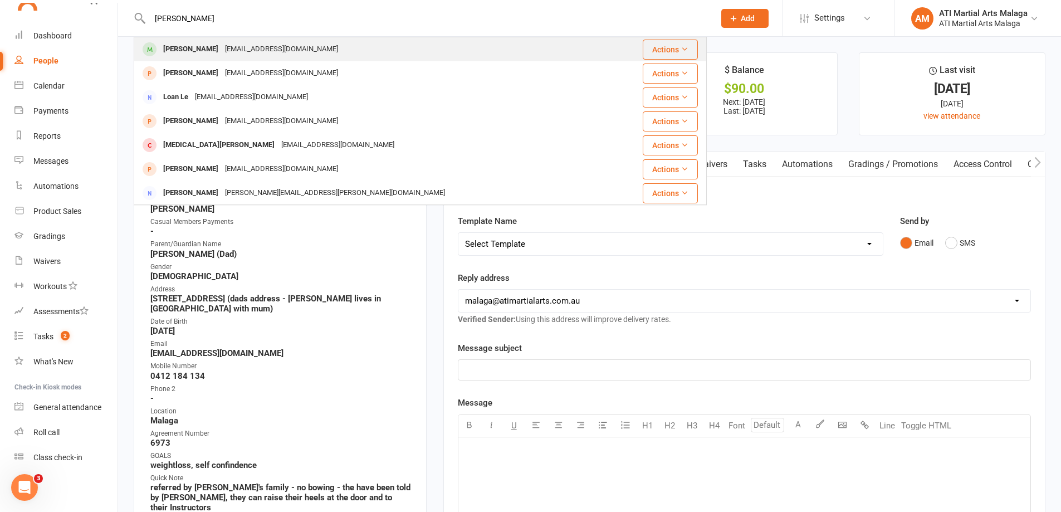
type input "[PERSON_NAME]"
click at [265, 45] on div "[EMAIL_ADDRESS][DOMAIN_NAME]" at bounding box center [282, 49] width 120 height 16
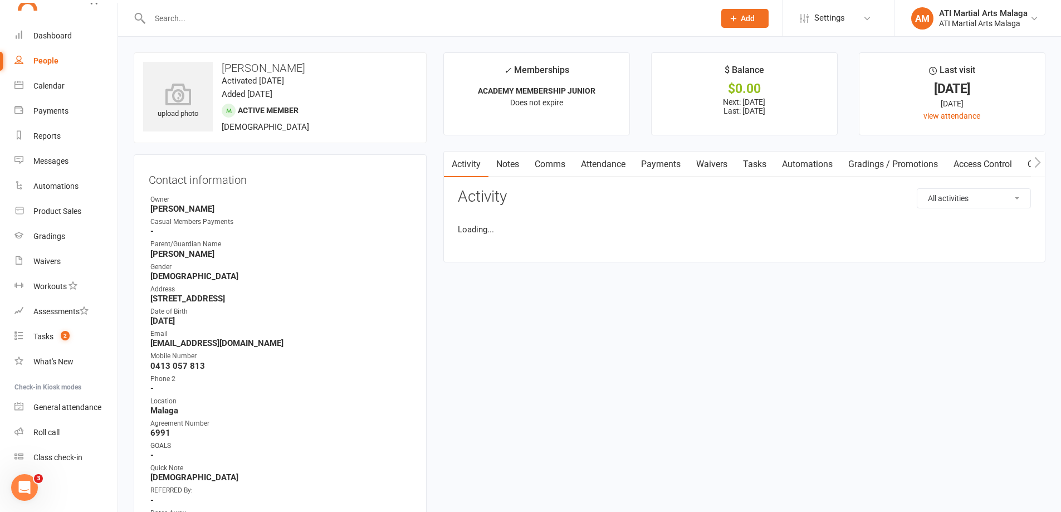
click at [560, 177] on div "Activity Notes Comms Attendance Payments Waivers Tasks Automations Gradings / P…" at bounding box center [744, 206] width 602 height 111
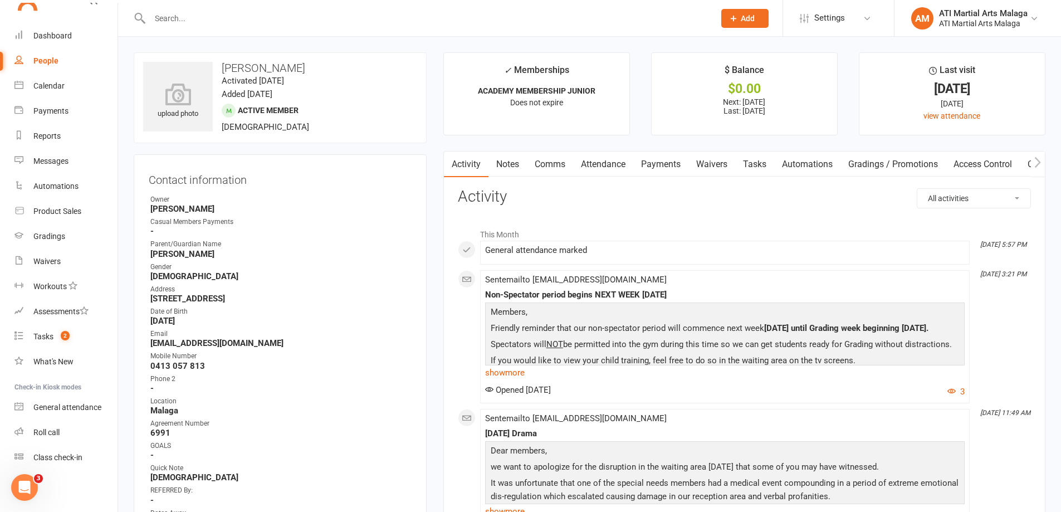
click at [564, 168] on link "Comms" at bounding box center [550, 165] width 46 height 26
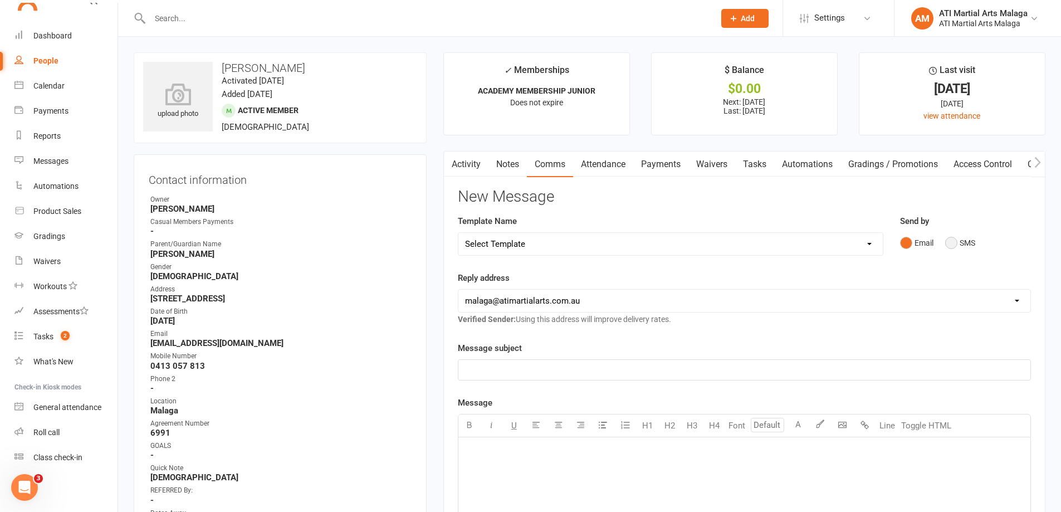
click at [968, 244] on button "SMS" at bounding box center [960, 242] width 30 height 21
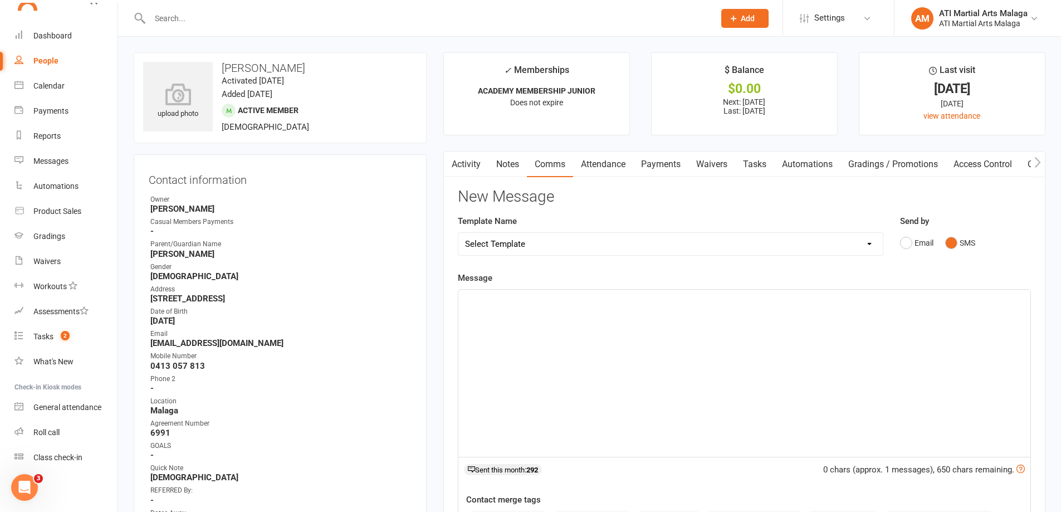
click at [891, 315] on div "﻿" at bounding box center [744, 373] width 572 height 167
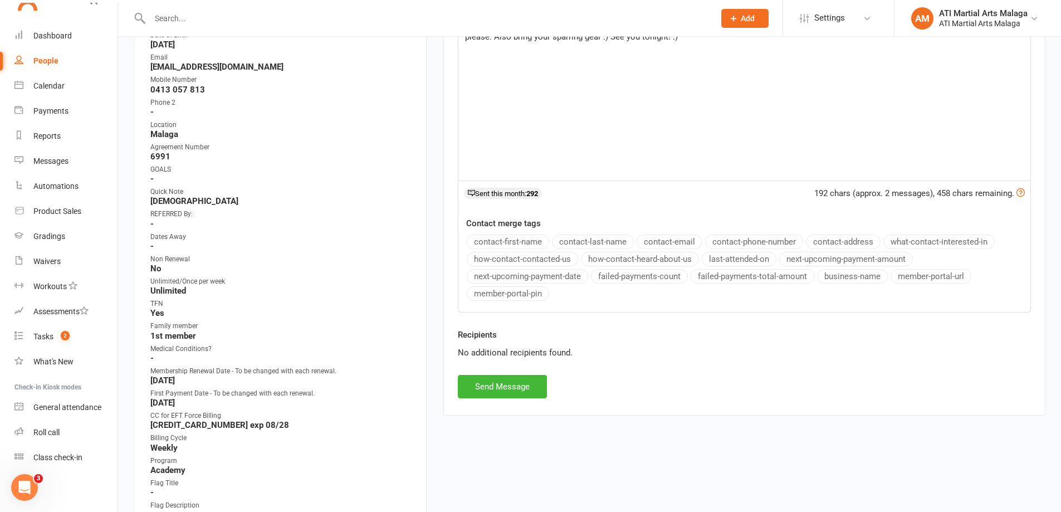
scroll to position [278, 0]
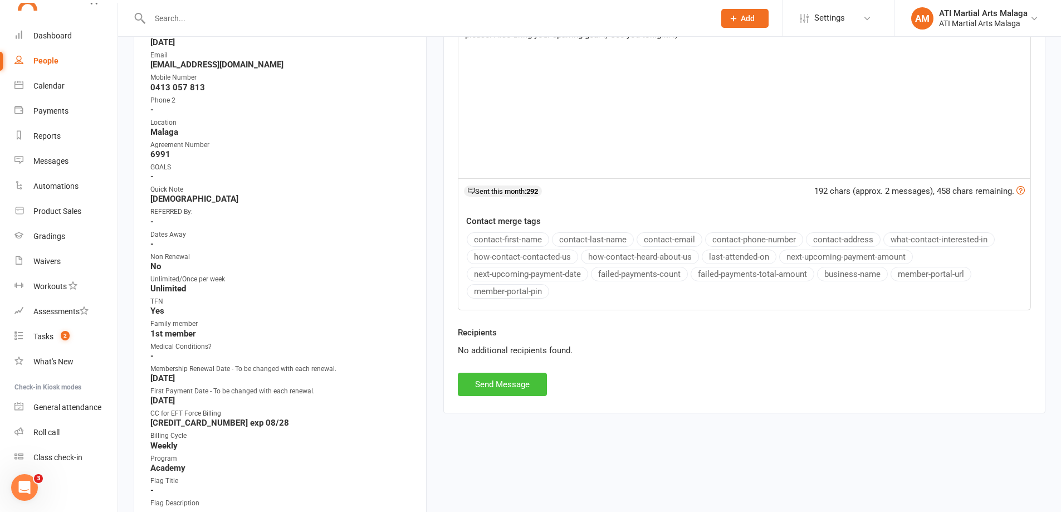
click at [530, 390] on button "Send Message" at bounding box center [502, 384] width 89 height 23
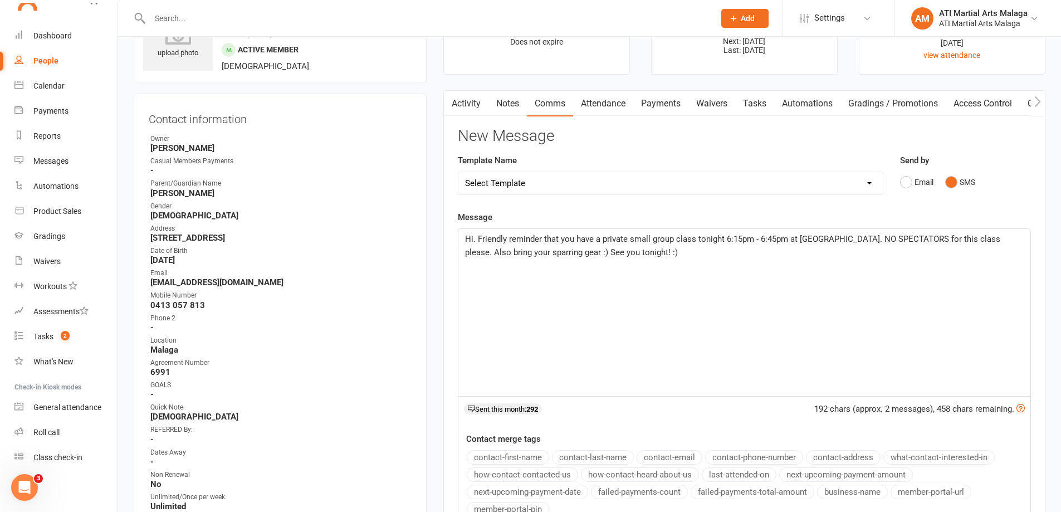
scroll to position [0, 0]
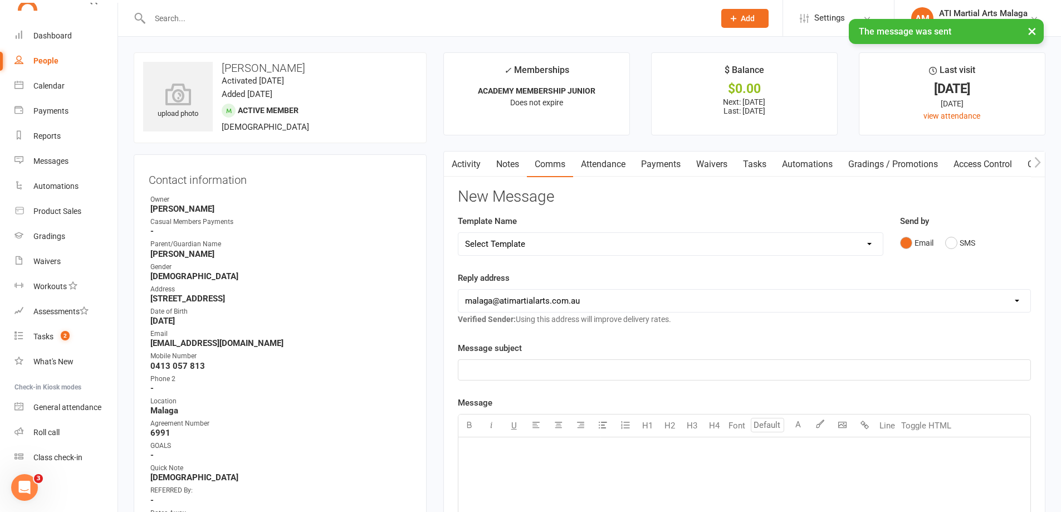
click at [258, 13] on input "text" at bounding box center [426, 19] width 560 height 16
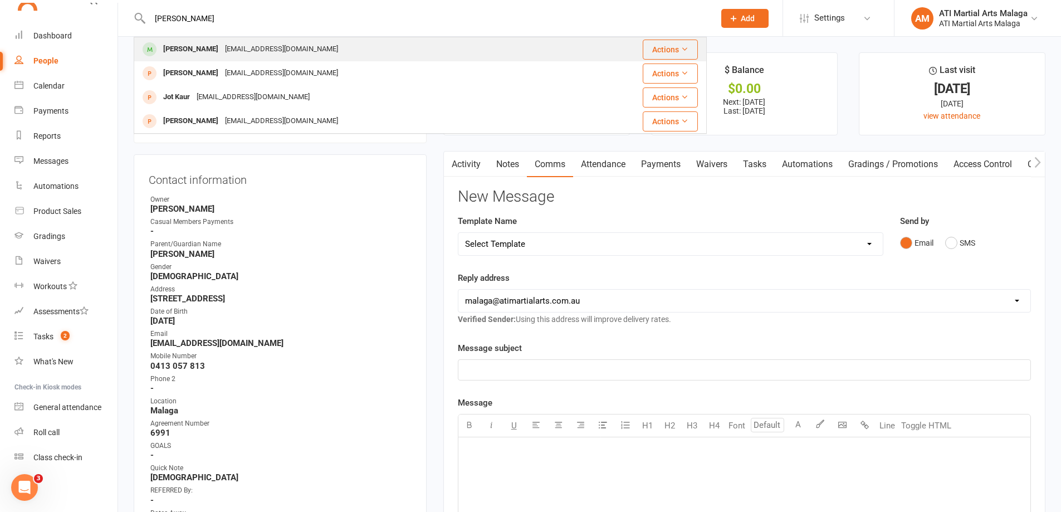
type input "[PERSON_NAME]"
click at [255, 41] on div "[PERSON_NAME] [EMAIL_ADDRESS][DOMAIN_NAME]" at bounding box center [354, 49] width 438 height 23
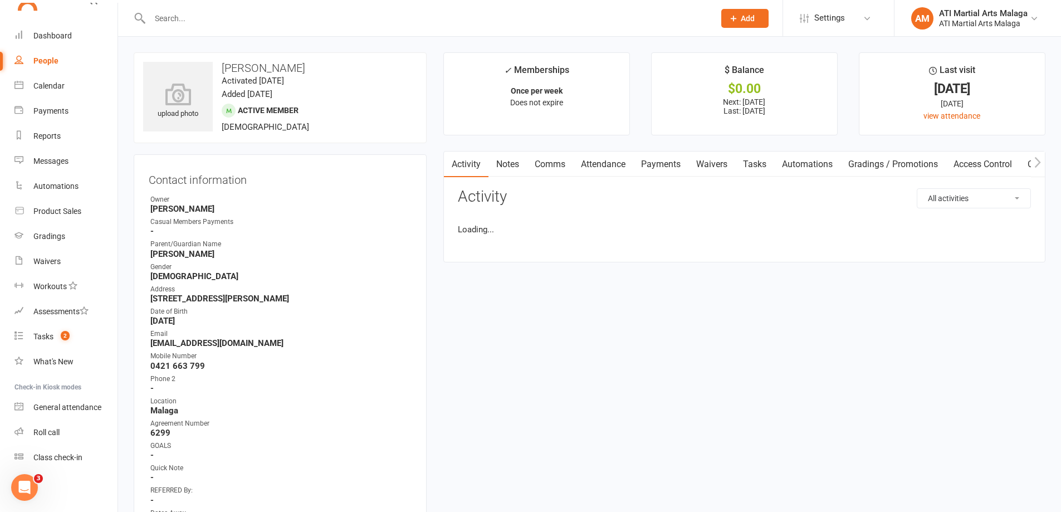
click at [546, 167] on link "Comms" at bounding box center [550, 165] width 46 height 26
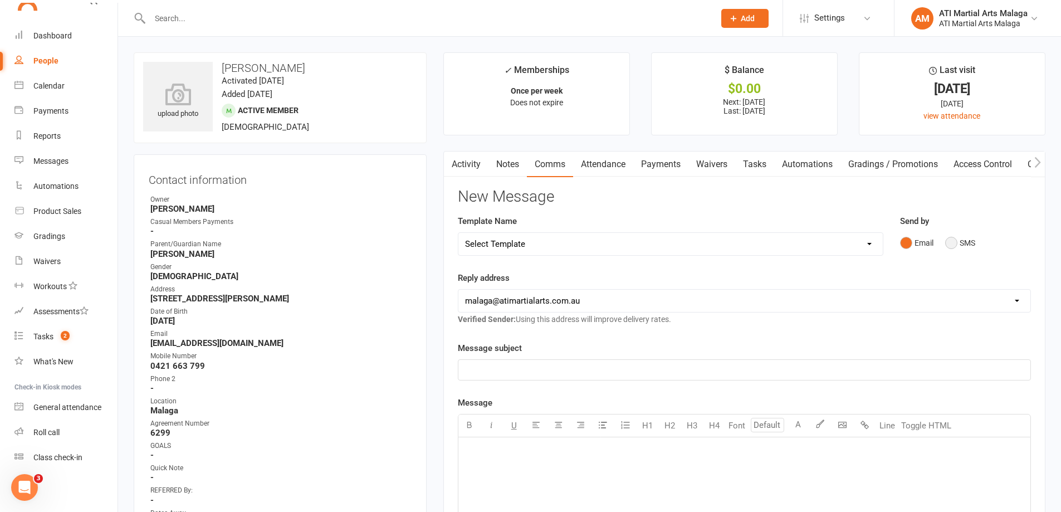
click at [959, 249] on button "SMS" at bounding box center [960, 242] width 30 height 21
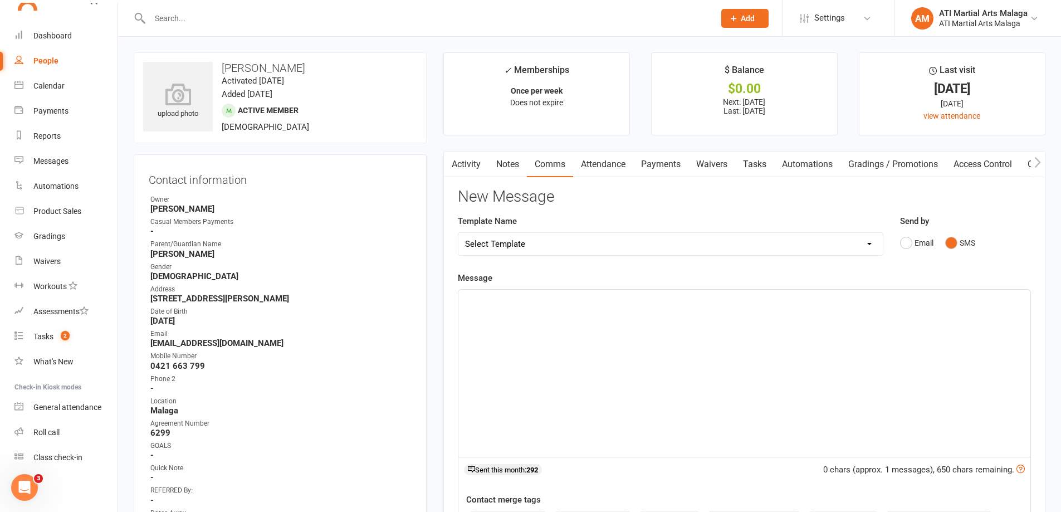
click at [906, 303] on p "﻿" at bounding box center [744, 299] width 559 height 13
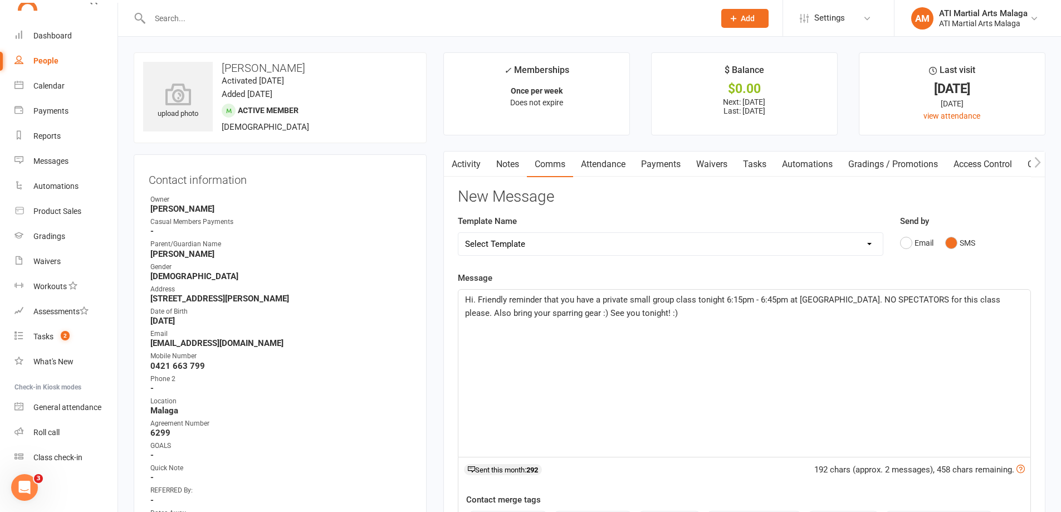
scroll to position [223, 0]
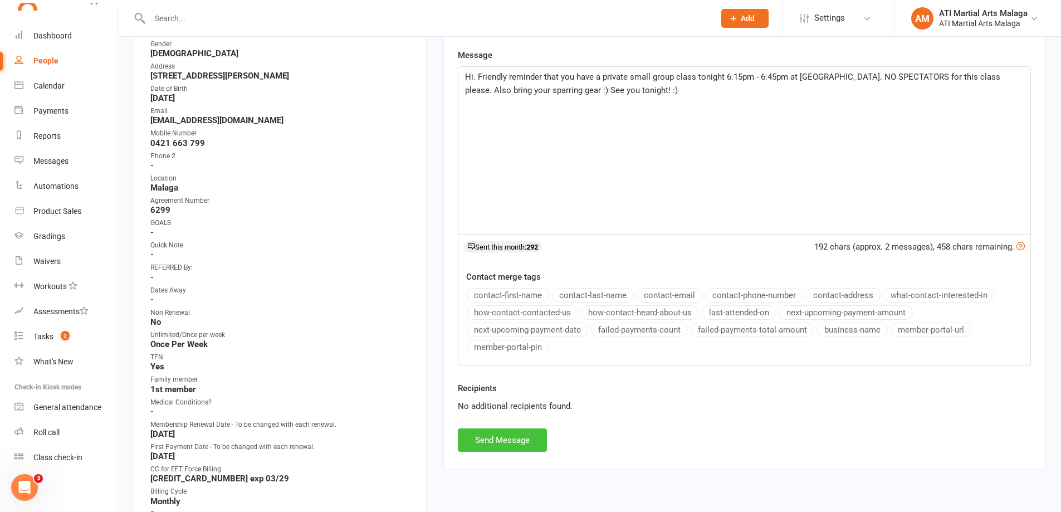
click at [505, 446] on button "Send Message" at bounding box center [502, 439] width 89 height 23
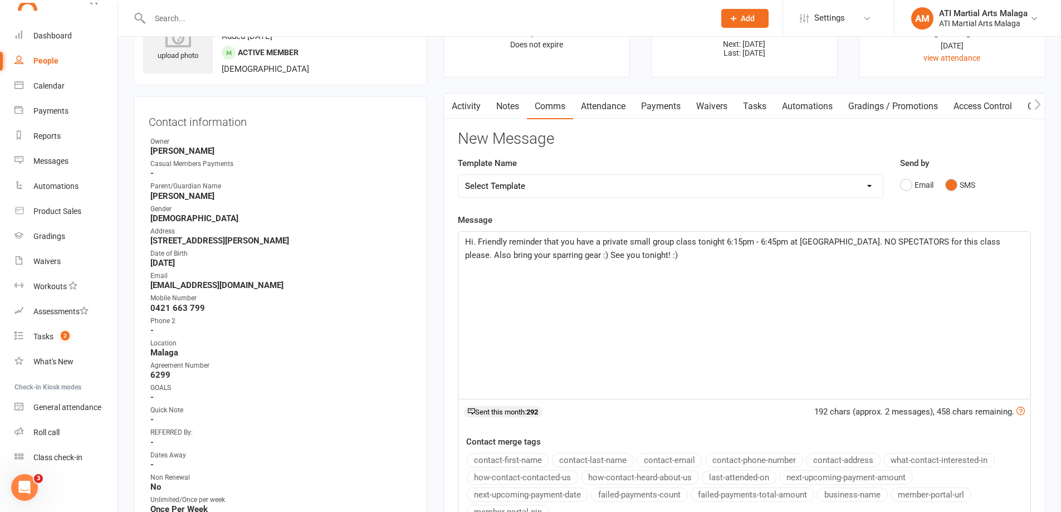
scroll to position [0, 0]
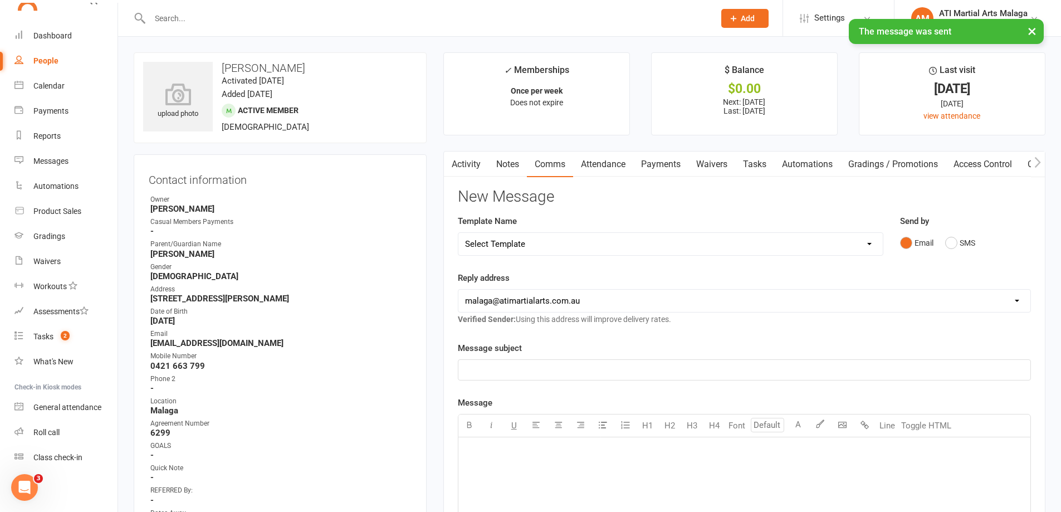
click at [257, 13] on input "text" at bounding box center [426, 19] width 560 height 16
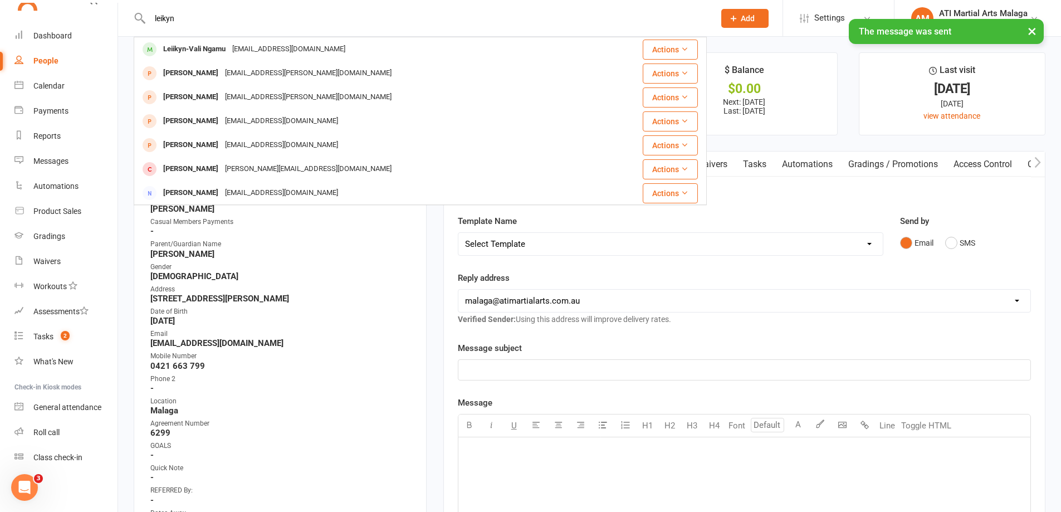
type input "leikyn"
click at [246, 37] on td "Leiikyn-Vali Ngamu [EMAIL_ADDRESS][DOMAIN_NAME]" at bounding box center [364, 49] width 461 height 24
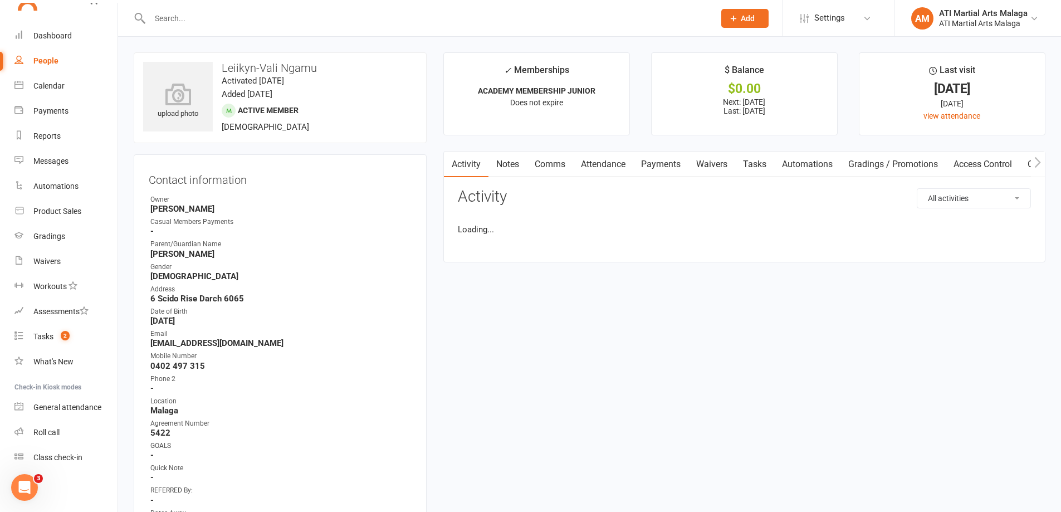
click at [554, 162] on link "Comms" at bounding box center [550, 165] width 46 height 26
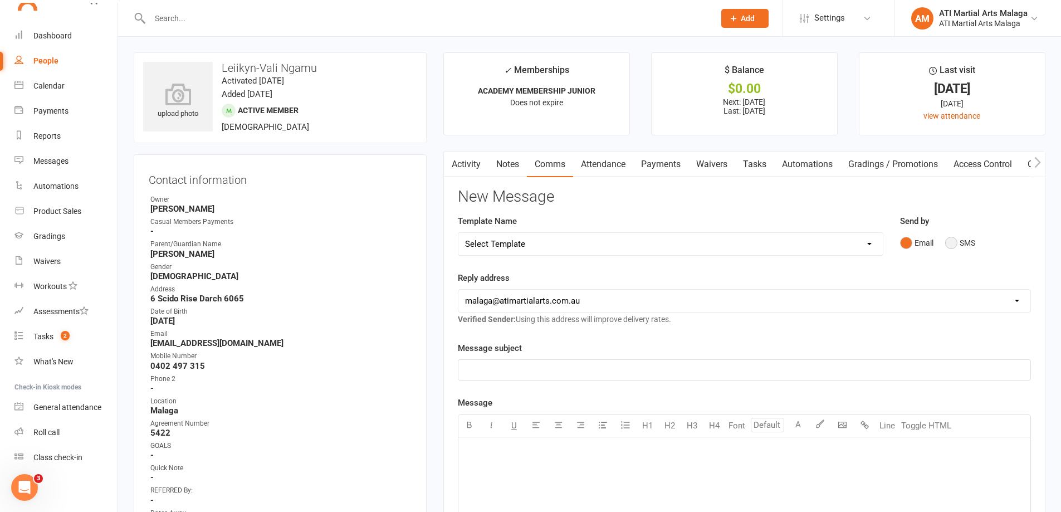
click at [962, 245] on button "SMS" at bounding box center [960, 242] width 30 height 21
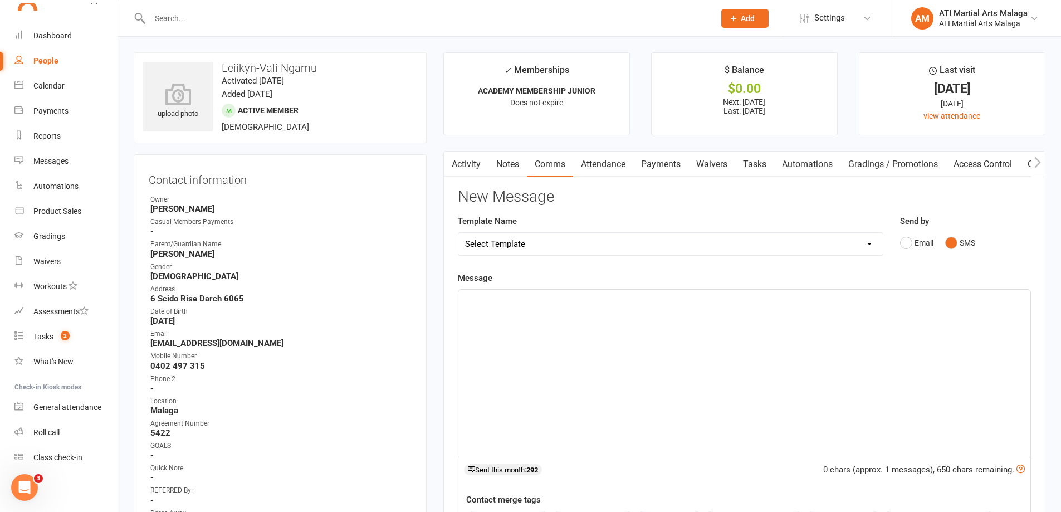
click at [896, 319] on div "﻿" at bounding box center [744, 373] width 572 height 167
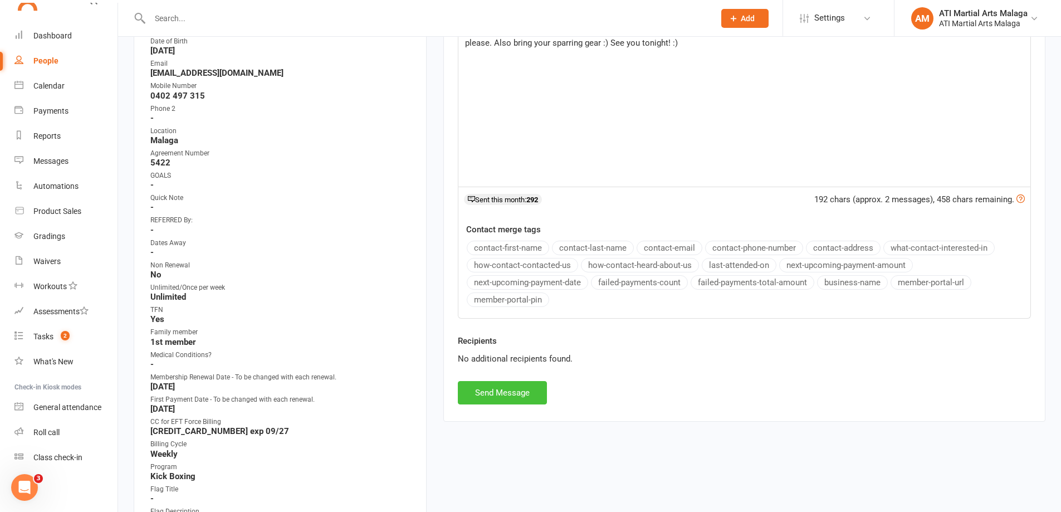
scroll to position [334, 0]
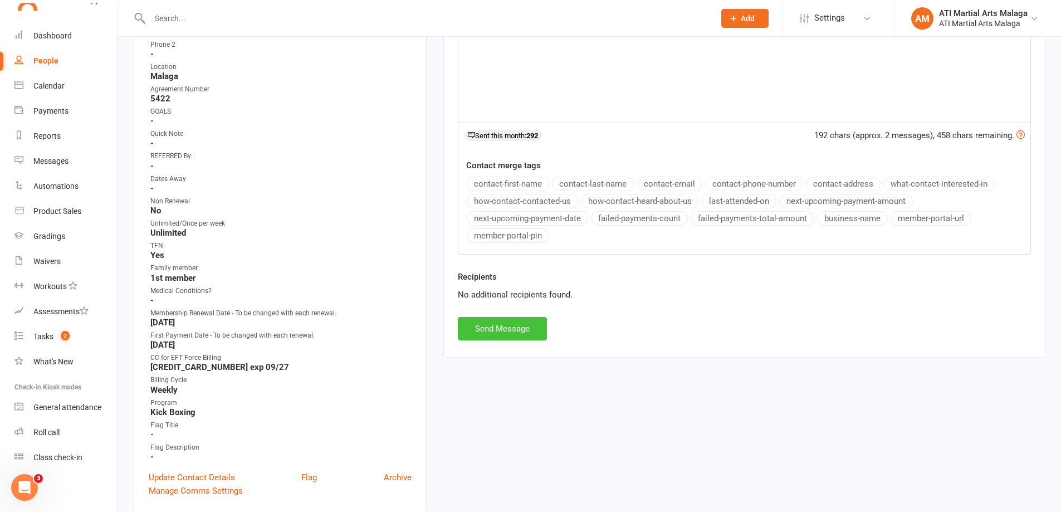
click at [512, 333] on button "Send Message" at bounding box center [502, 328] width 89 height 23
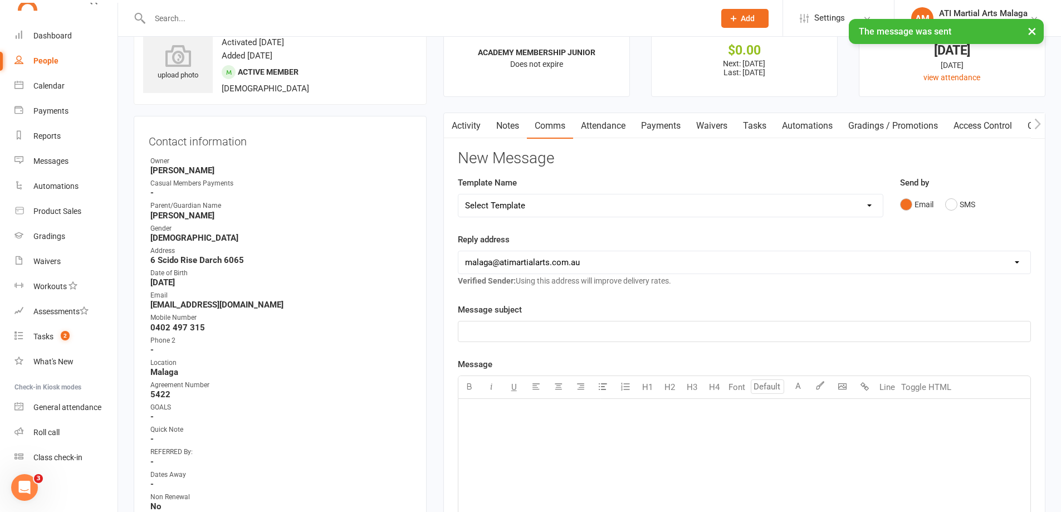
scroll to position [0, 0]
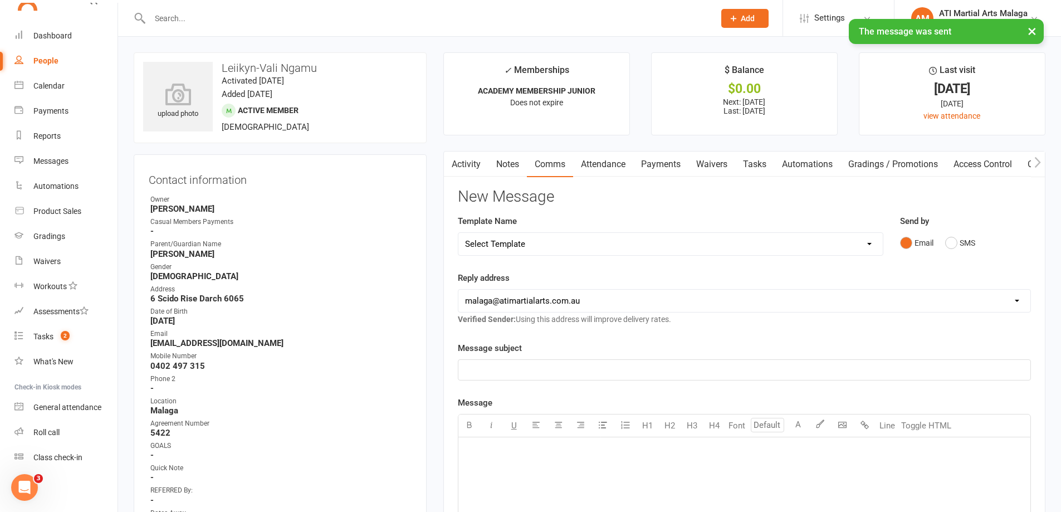
click at [69, 19] on div "× The message was sent" at bounding box center [523, 19] width 1047 height 0
click at [50, 19] on div "× The message was sent" at bounding box center [523, 19] width 1047 height 0
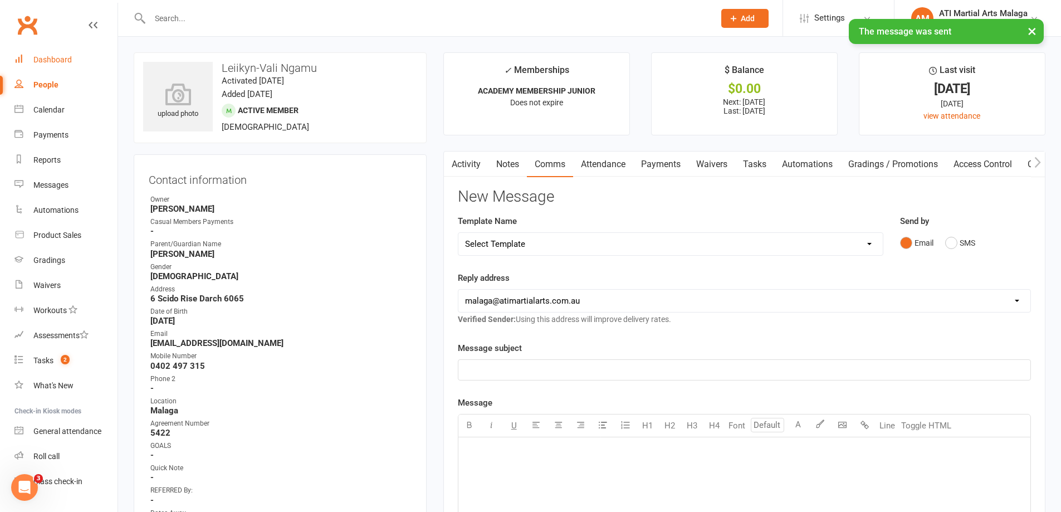
click at [65, 60] on div "Dashboard" at bounding box center [52, 59] width 38 height 9
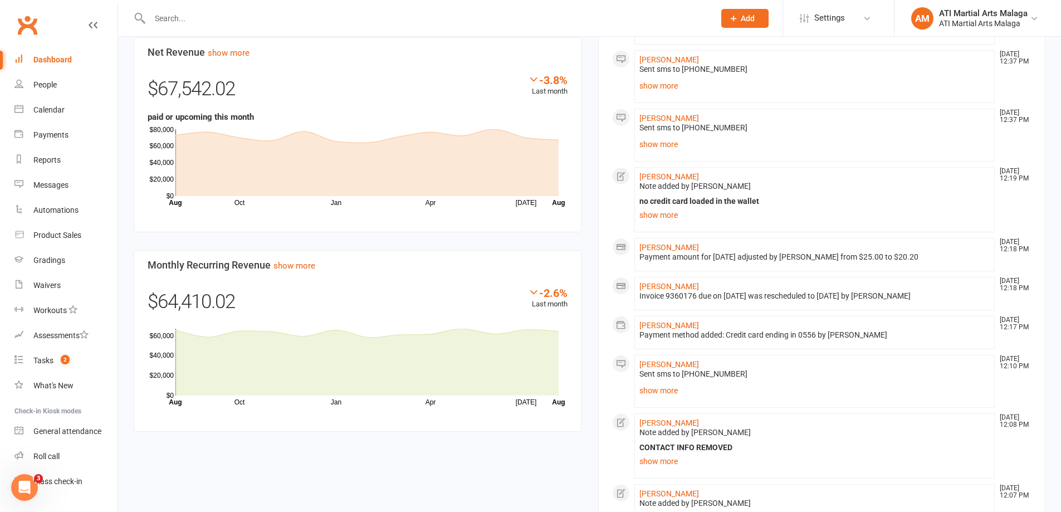
scroll to position [724, 0]
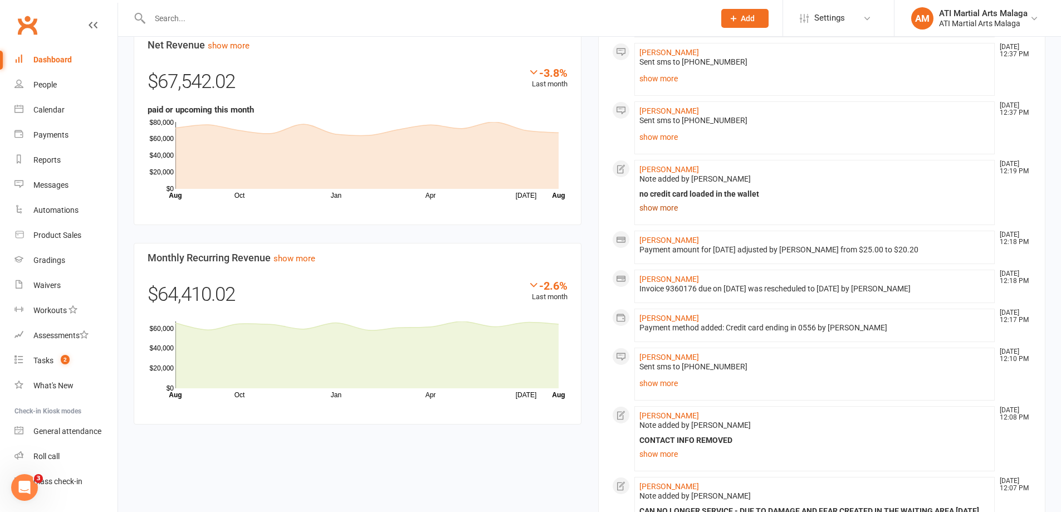
click at [650, 203] on link "show more" at bounding box center [814, 208] width 351 height 16
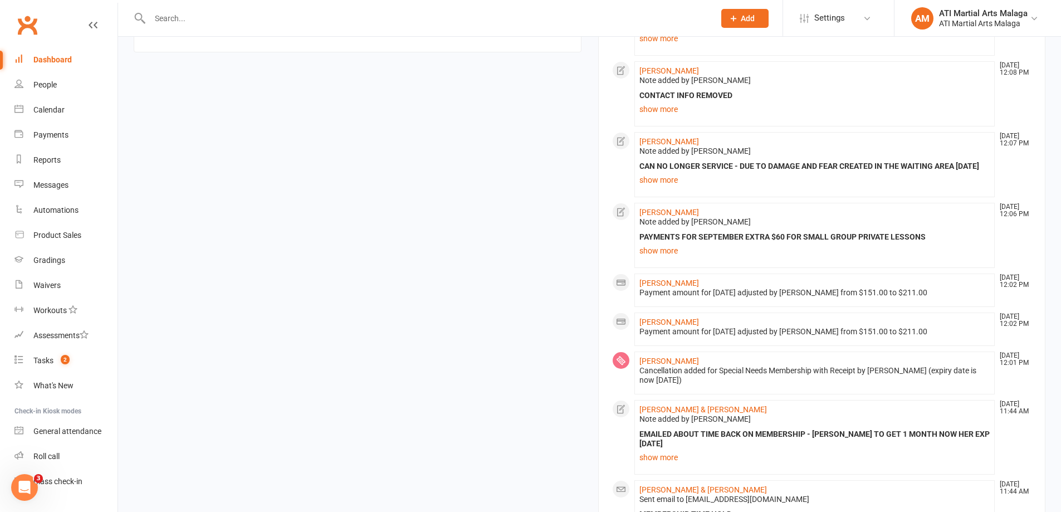
scroll to position [1114, 0]
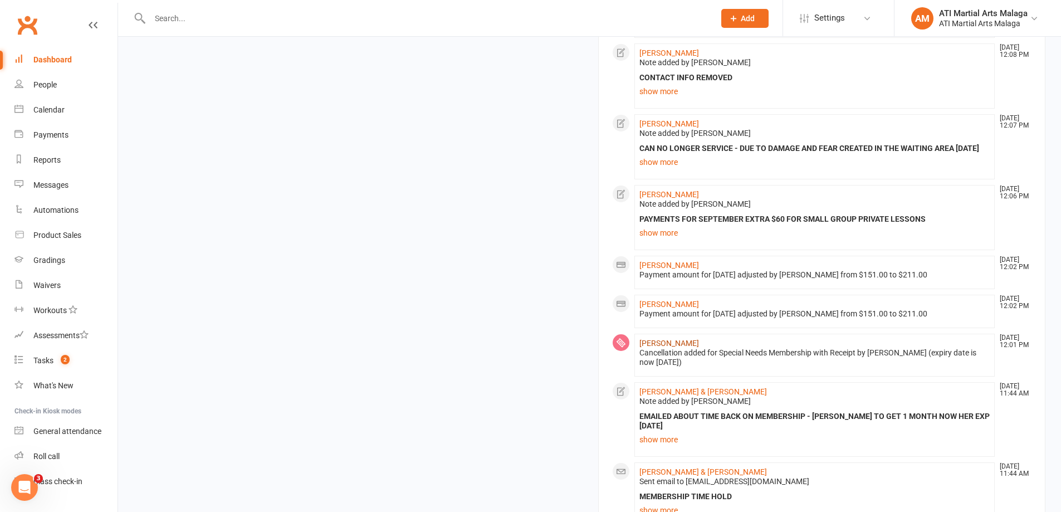
click at [673, 348] on link "[PERSON_NAME]" at bounding box center [669, 343] width 60 height 9
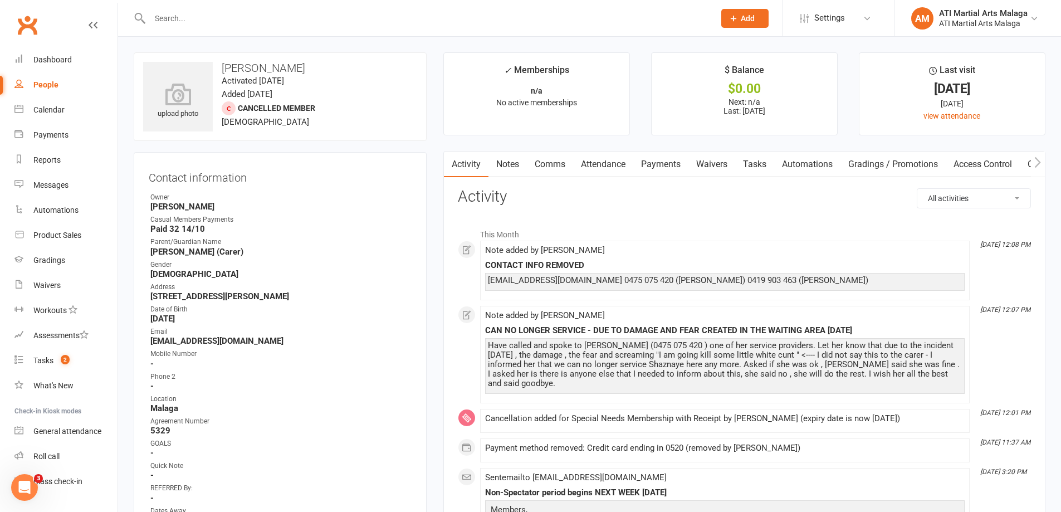
click at [512, 158] on link "Notes" at bounding box center [507, 165] width 38 height 26
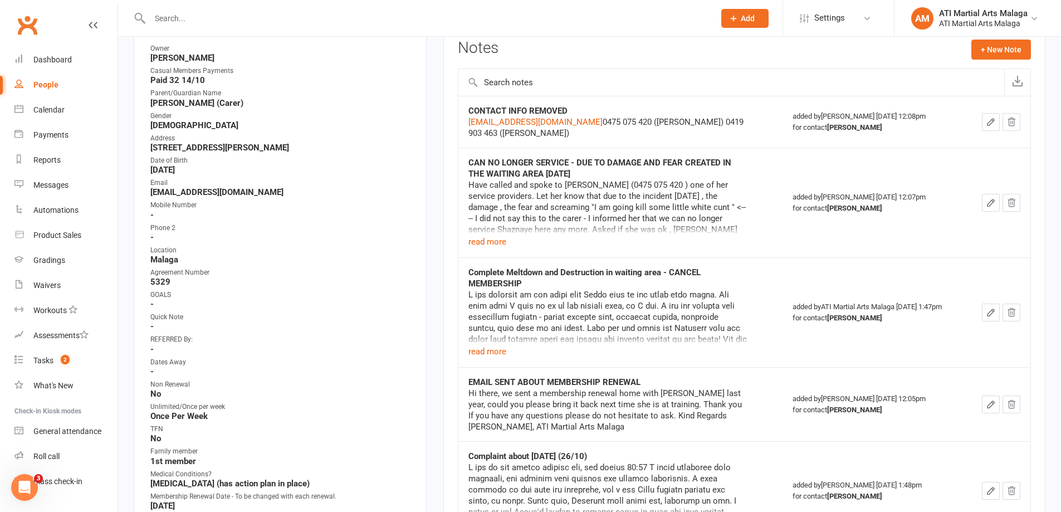
scroll to position [167, 0]
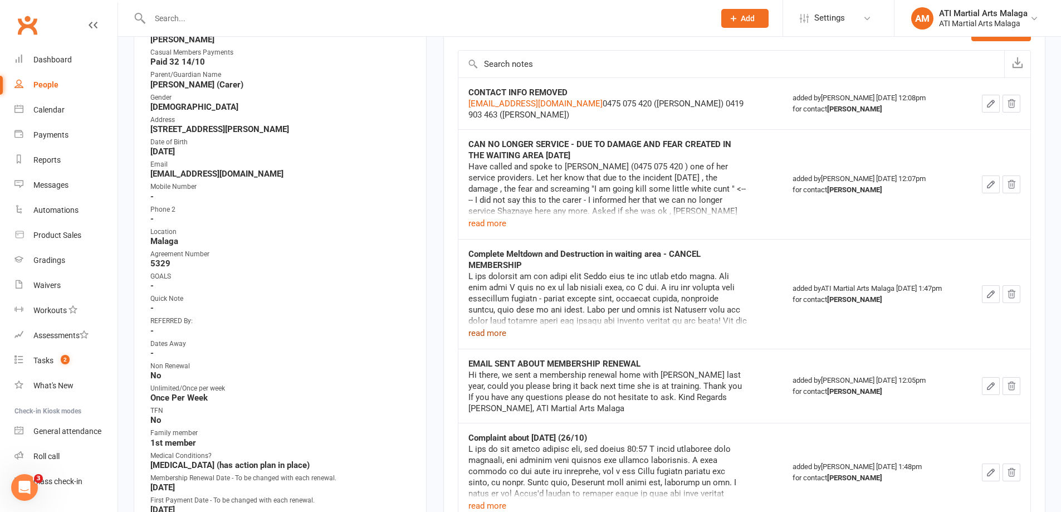
click at [491, 332] on button "read more" at bounding box center [487, 332] width 38 height 13
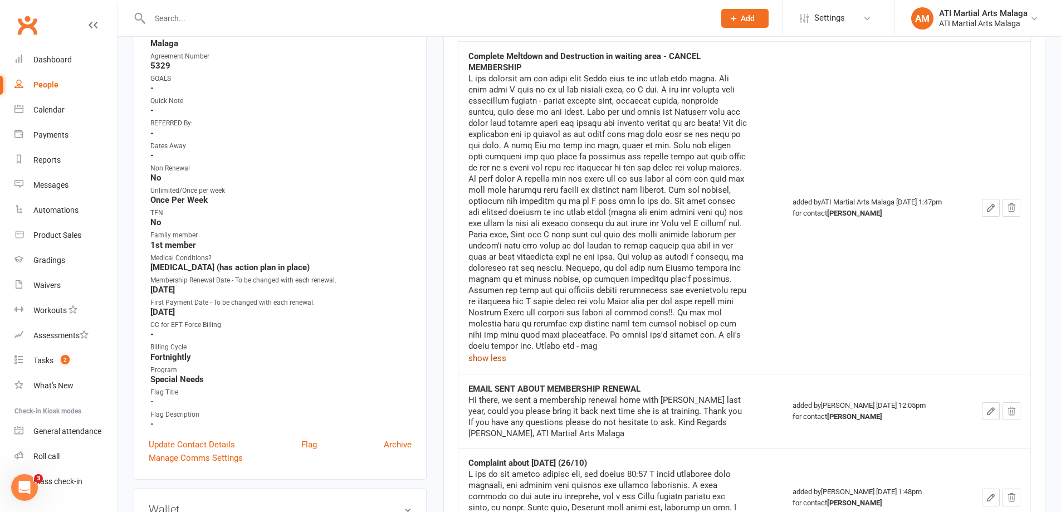
scroll to position [390, 0]
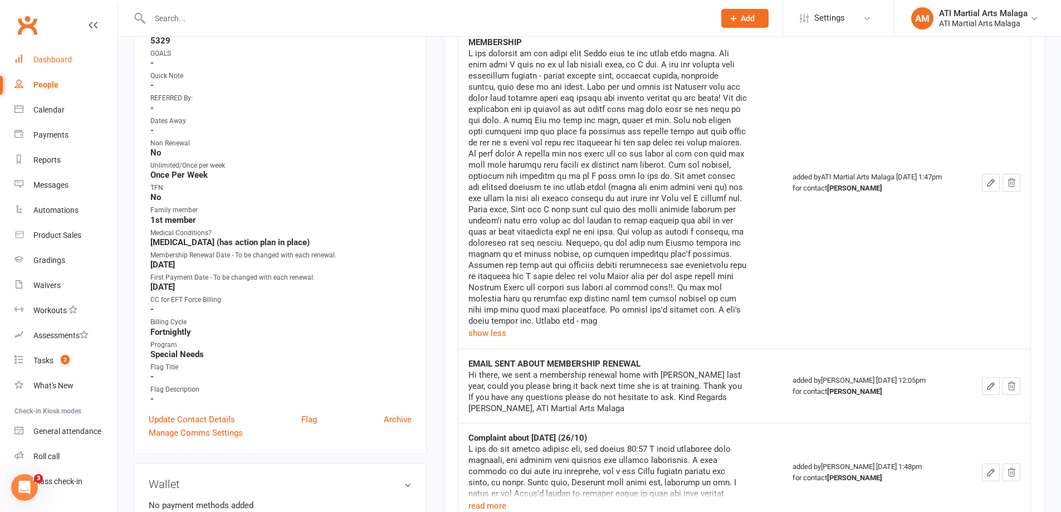
click at [94, 60] on link "Dashboard" at bounding box center [65, 59] width 103 height 25
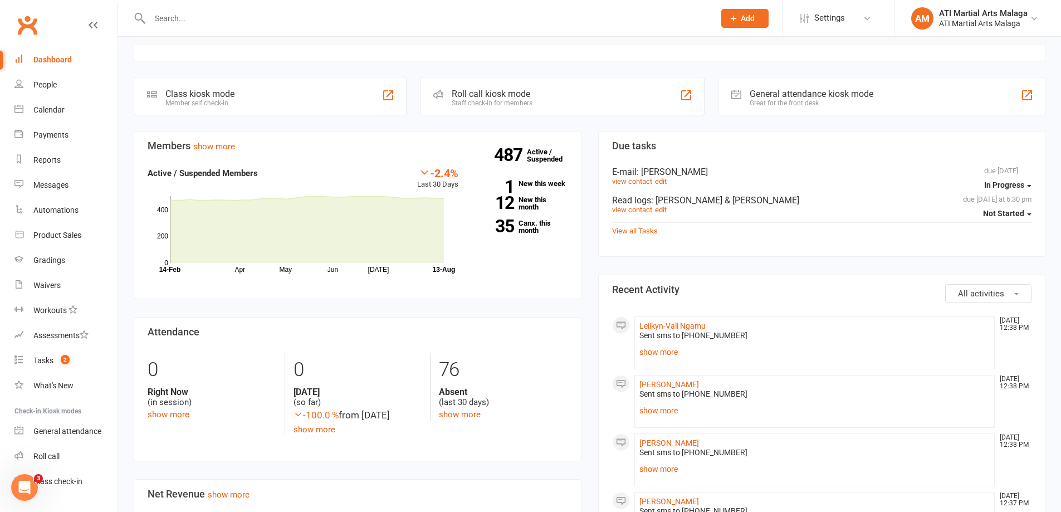
scroll to position [334, 0]
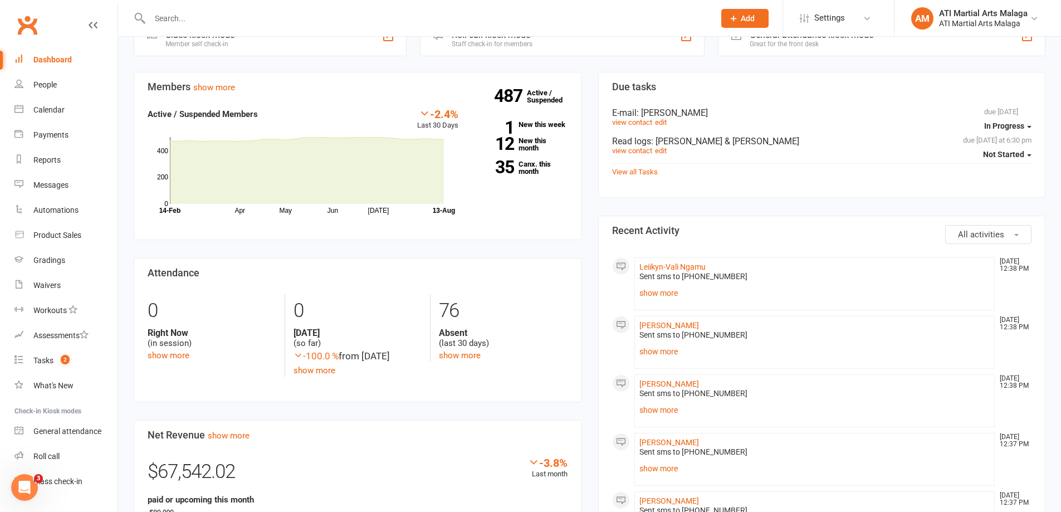
click at [586, 107] on div "Members show more -2.4% Last 30 Days Active / Suspended Members Apr May Jun [DA…" at bounding box center [357, 452] width 465 height 760
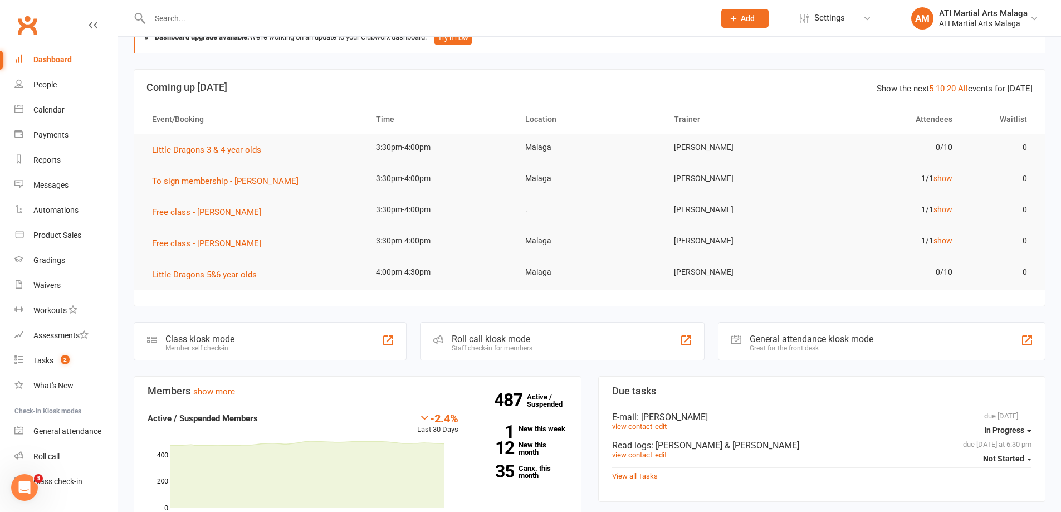
scroll to position [0, 0]
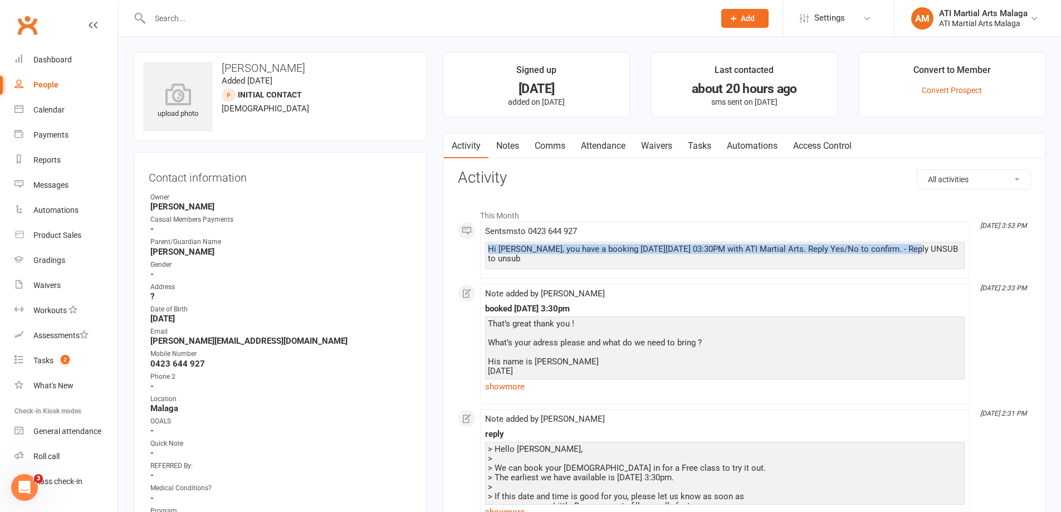
drag, startPoint x: 487, startPoint y: 244, endPoint x: 905, endPoint y: 249, distance: 417.2
click at [905, 249] on div "Hi Elliot, you have a booking on Wednesday, August 13 at 03:30PM with ATI Marti…" at bounding box center [725, 255] width 480 height 27
copy div "Hi Elliot, you have a booking on Wednesday, August 13 at 03:30PM with ATI Marti…"
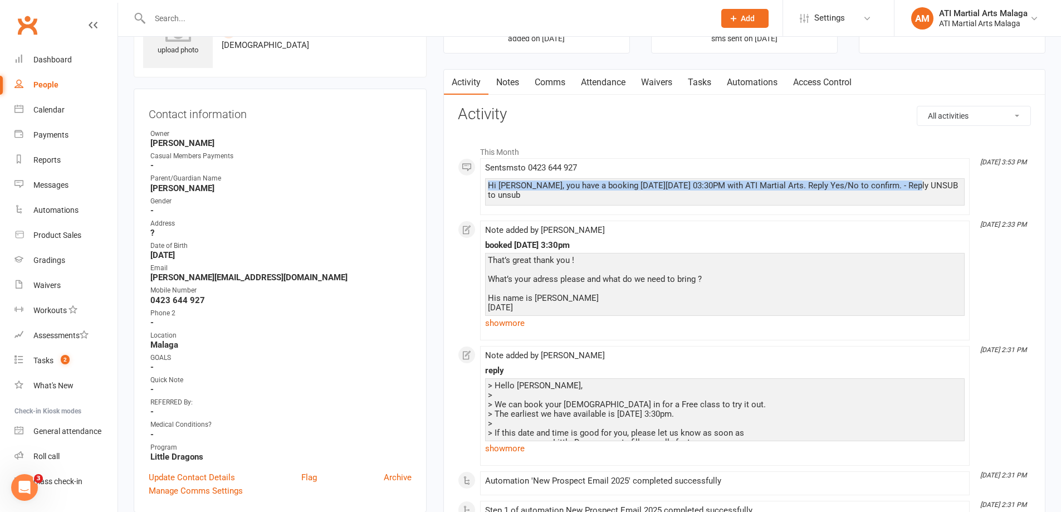
scroll to position [111, 0]
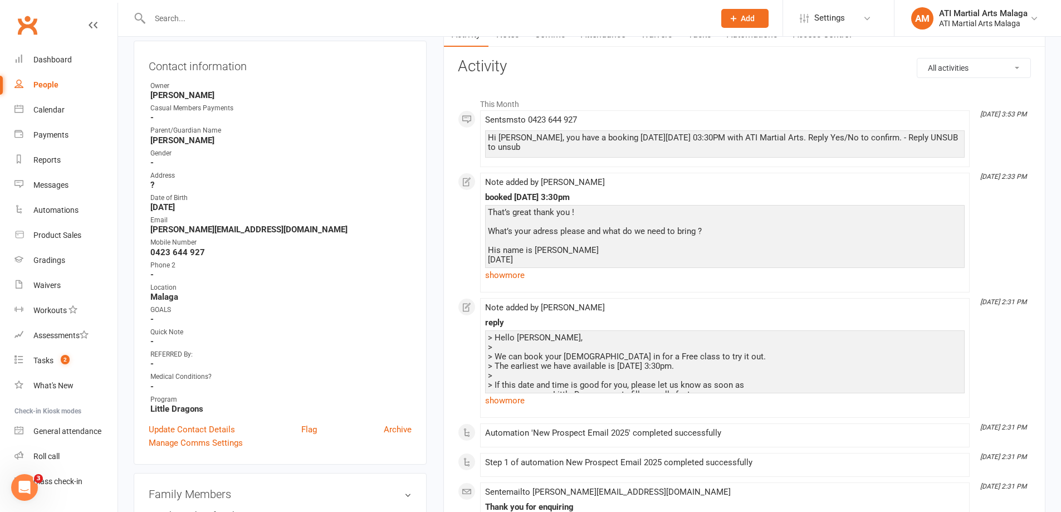
click at [511, 265] on div "That’s great thank you ! What’s your adress please and what do we need to bring…" at bounding box center [725, 255] width 474 height 95
click at [510, 271] on link "show more" at bounding box center [725, 275] width 480 height 16
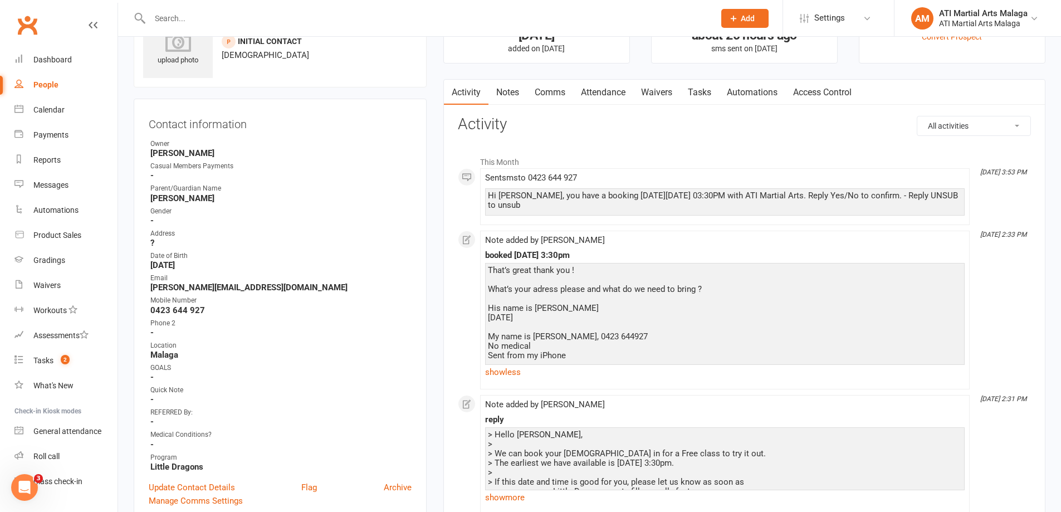
scroll to position [0, 0]
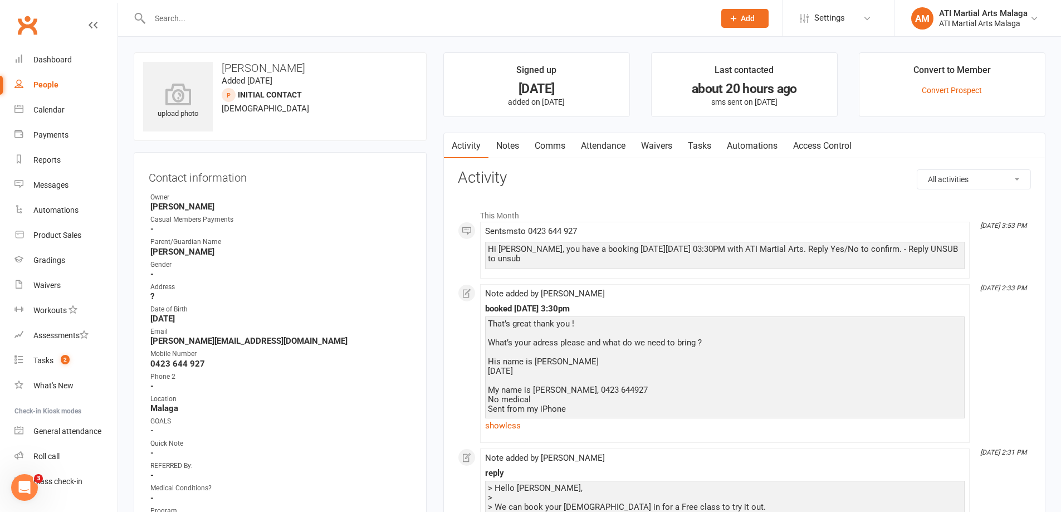
click at [517, 149] on link "Notes" at bounding box center [507, 146] width 38 height 26
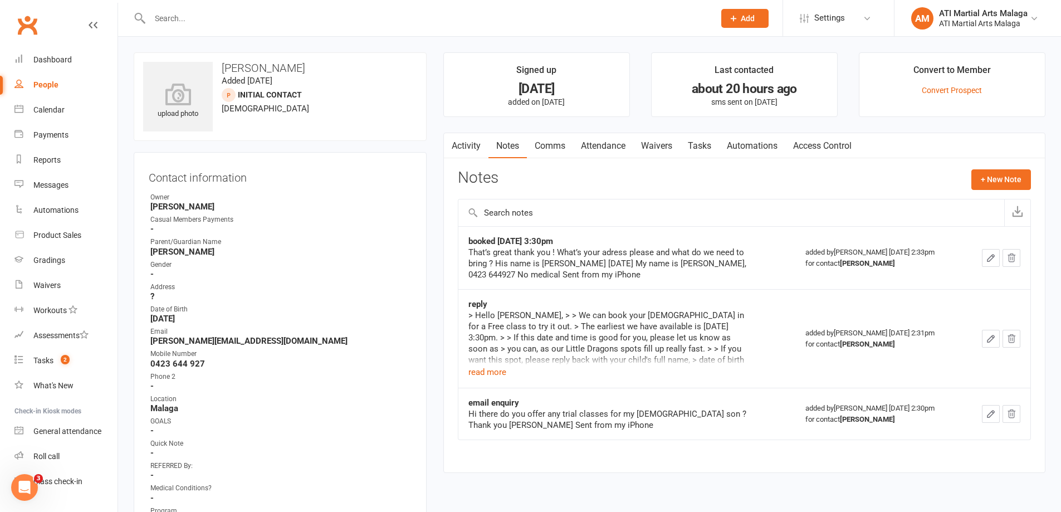
click at [561, 146] on link "Comms" at bounding box center [550, 146] width 46 height 26
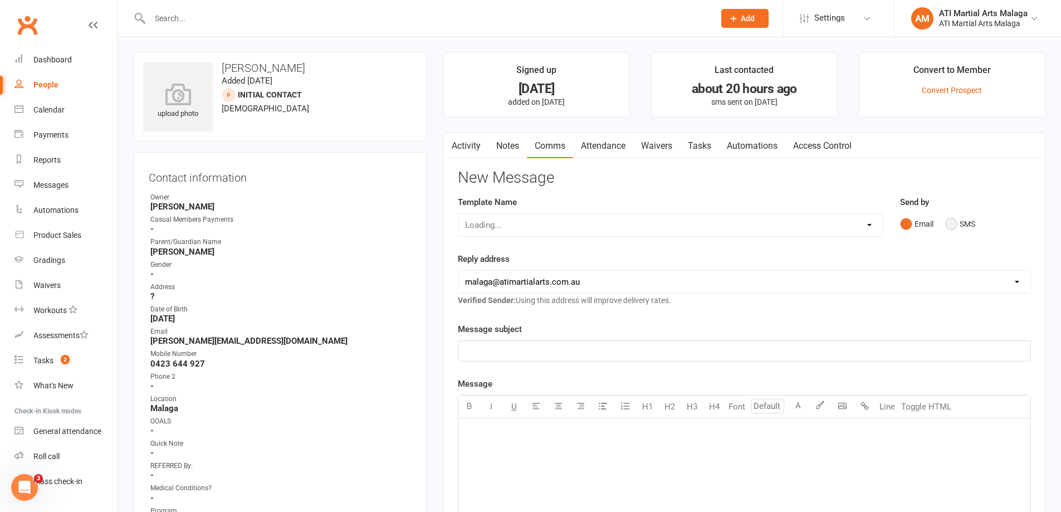
click at [964, 219] on button "SMS" at bounding box center [960, 223] width 30 height 21
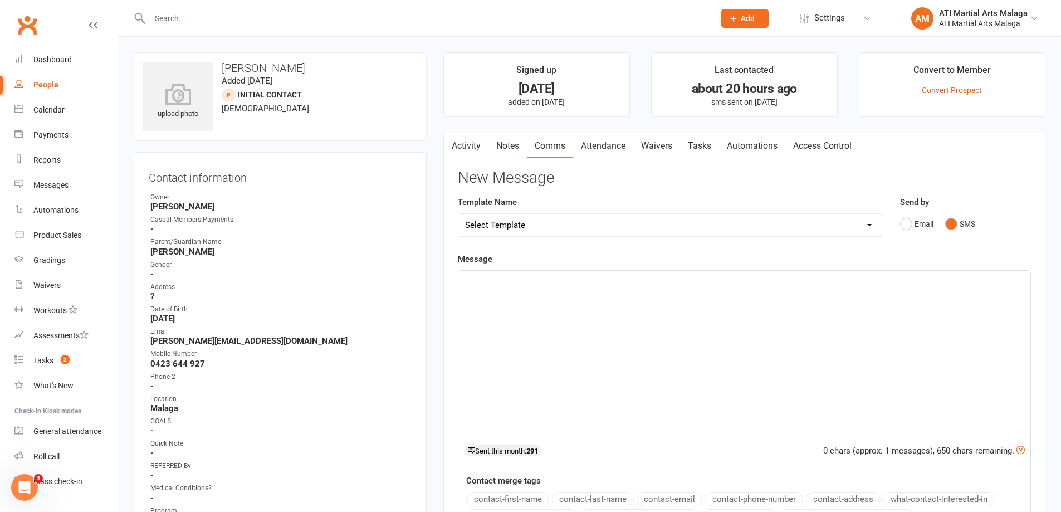
drag, startPoint x: 824, startPoint y: 332, endPoint x: 822, endPoint y: 341, distance: 9.7
click at [822, 341] on div "﻿" at bounding box center [744, 354] width 572 height 167
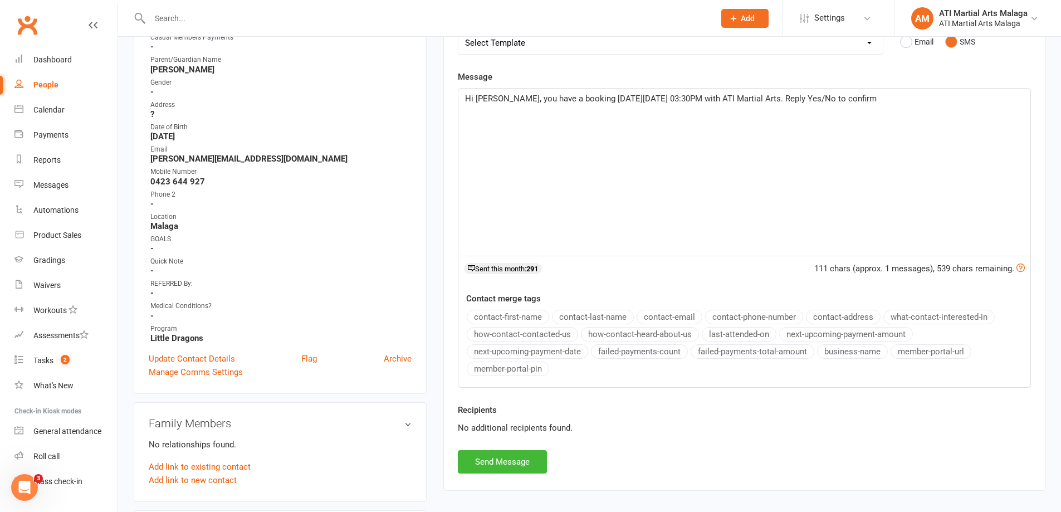
scroll to position [223, 0]
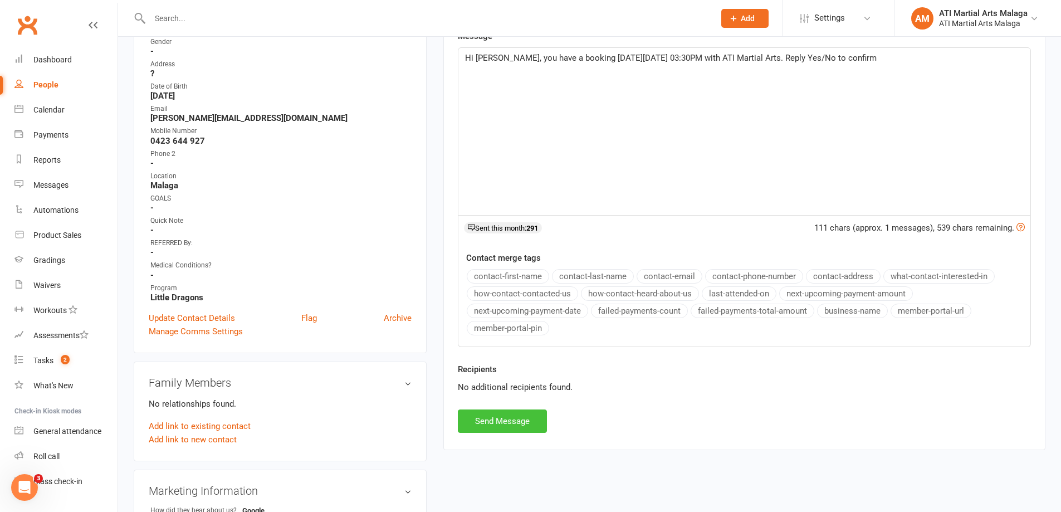
click at [490, 420] on button "Send Message" at bounding box center [502, 420] width 89 height 23
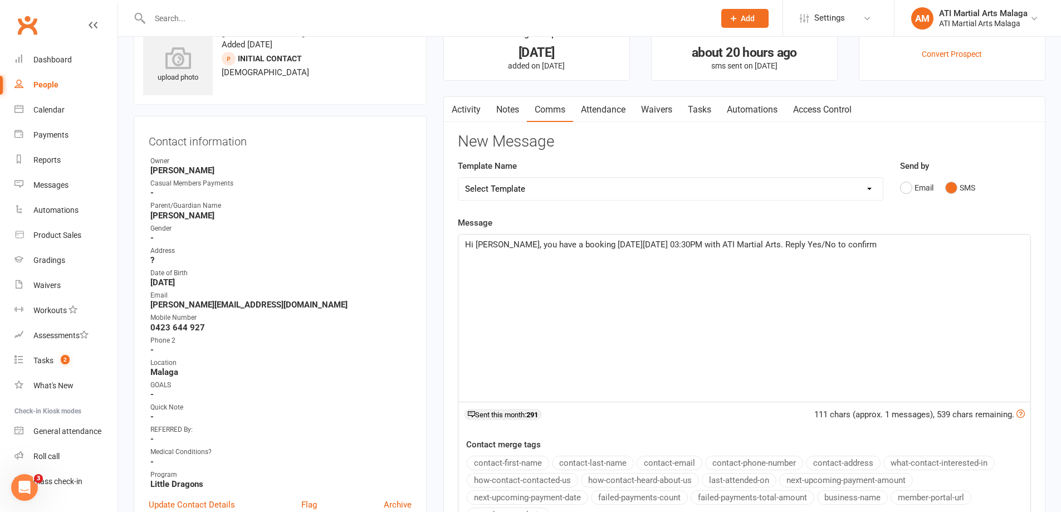
scroll to position [0, 0]
